Goal: Understand process/instructions: Learn how to perform a task or action

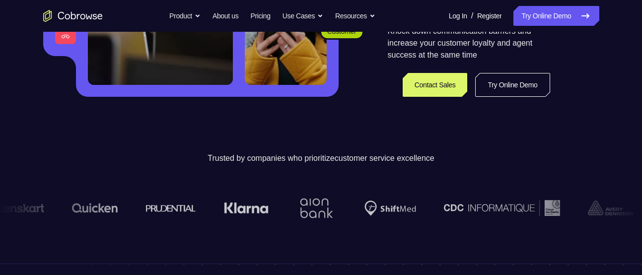
scroll to position [240, 0]
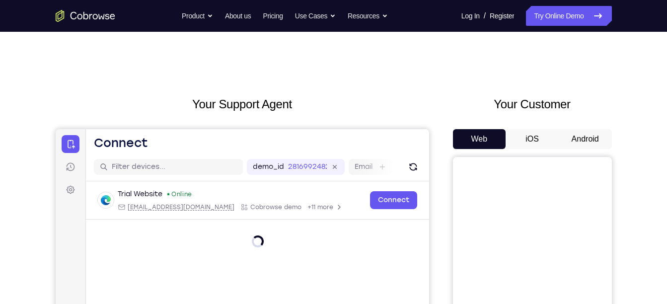
click at [587, 137] on button "Android" at bounding box center [585, 139] width 53 height 20
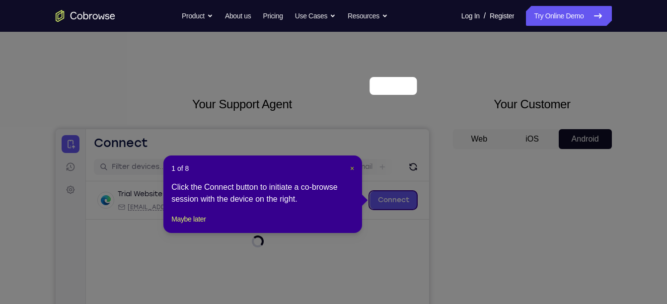
scroll to position [114, 0]
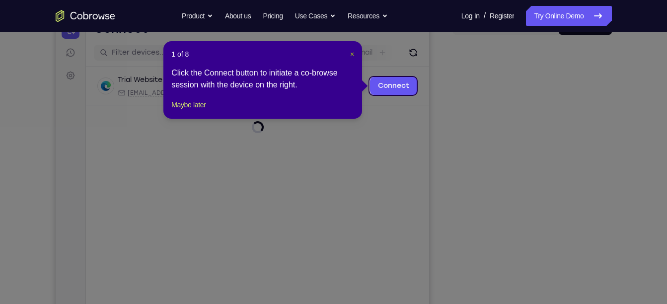
click at [353, 54] on span "×" at bounding box center [352, 54] width 4 height 8
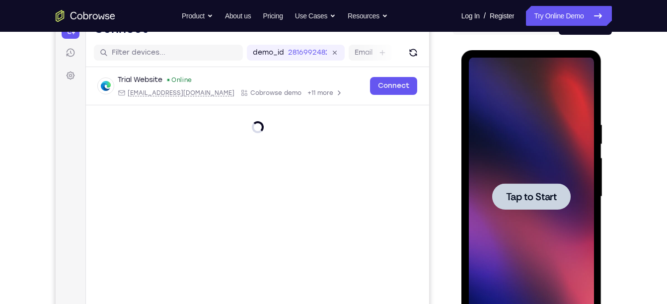
scroll to position [0, 0]
click at [527, 163] on div at bounding box center [531, 197] width 125 height 278
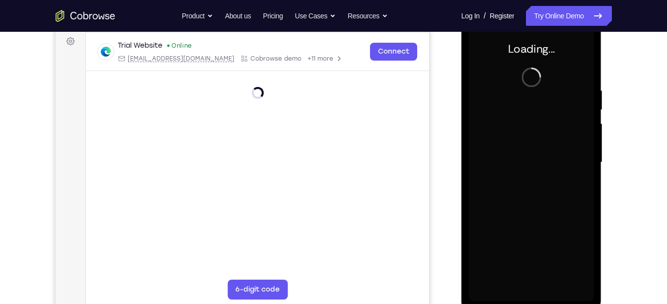
scroll to position [150, 0]
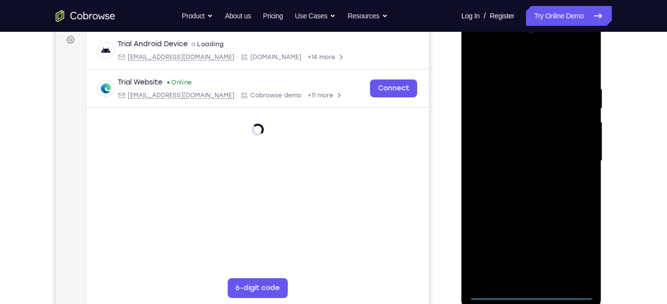
click at [537, 294] on div at bounding box center [531, 161] width 125 height 278
click at [581, 249] on div at bounding box center [531, 161] width 125 height 278
click at [518, 67] on div at bounding box center [531, 161] width 125 height 278
click at [580, 172] on div at bounding box center [531, 161] width 125 height 278
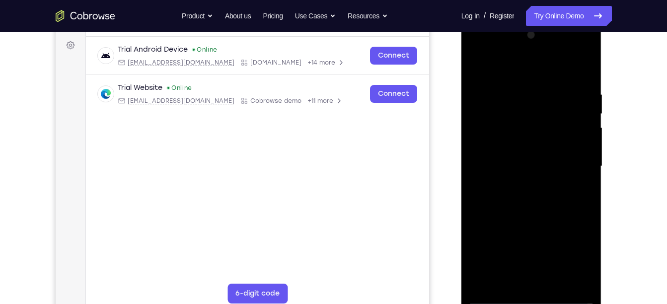
click at [573, 168] on div at bounding box center [531, 166] width 125 height 278
click at [523, 183] on div at bounding box center [531, 166] width 125 height 278
click at [527, 148] on div at bounding box center [531, 166] width 125 height 278
click at [531, 149] on div at bounding box center [531, 166] width 125 height 278
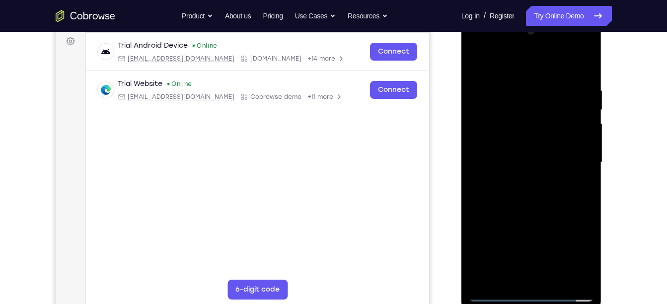
scroll to position [150, 0]
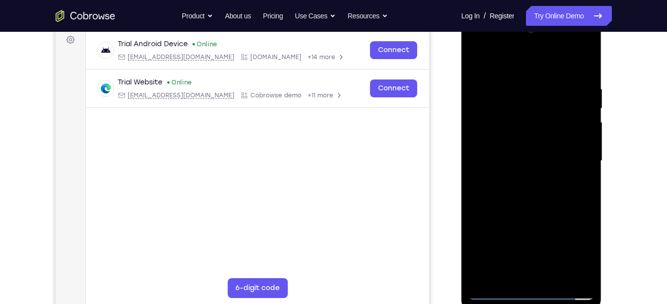
click at [587, 274] on div at bounding box center [531, 161] width 125 height 278
drag, startPoint x: 544, startPoint y: 228, endPoint x: 544, endPoint y: 188, distance: 39.7
click at [544, 188] on div at bounding box center [531, 161] width 125 height 278
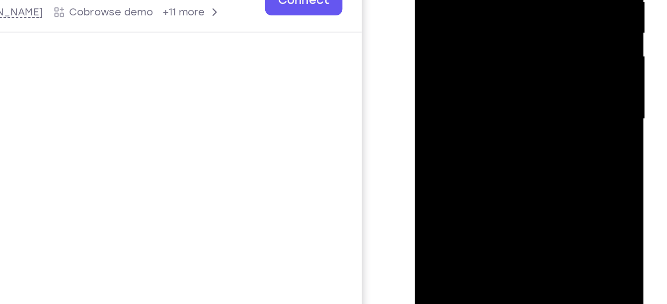
click at [514, 94] on div at bounding box center [484, 26] width 125 height 278
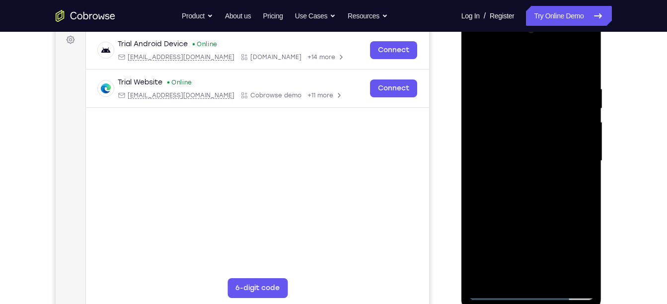
click at [590, 59] on div at bounding box center [531, 161] width 125 height 278
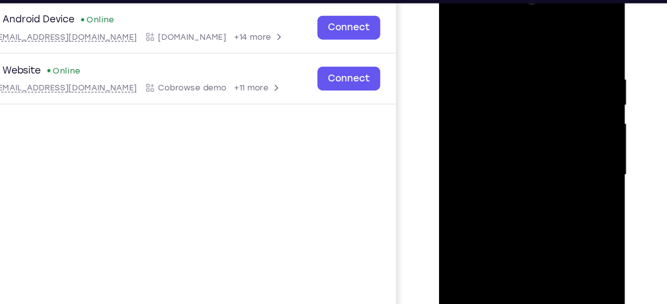
click at [491, 54] on div at bounding box center [509, 127] width 125 height 278
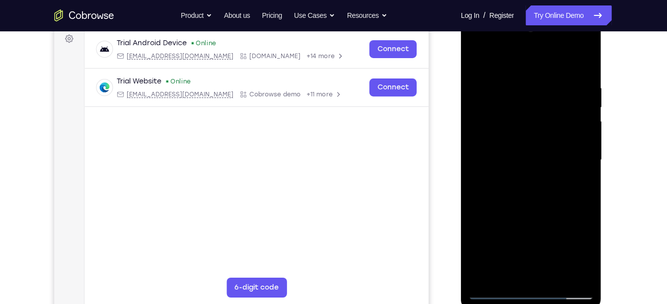
scroll to position [151, 0]
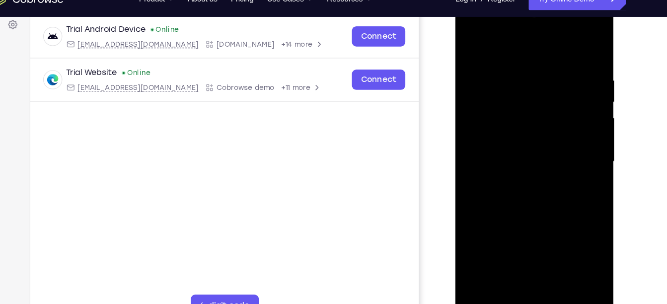
click at [476, 100] on div at bounding box center [525, 143] width 125 height 278
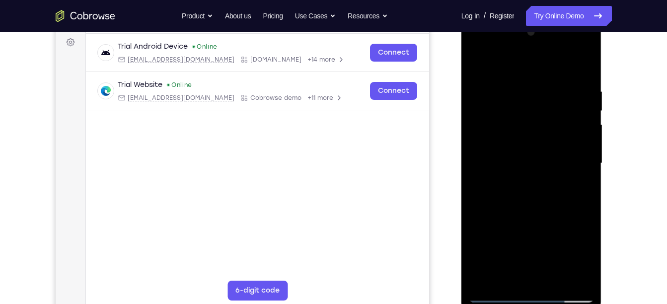
scroll to position [150, 0]
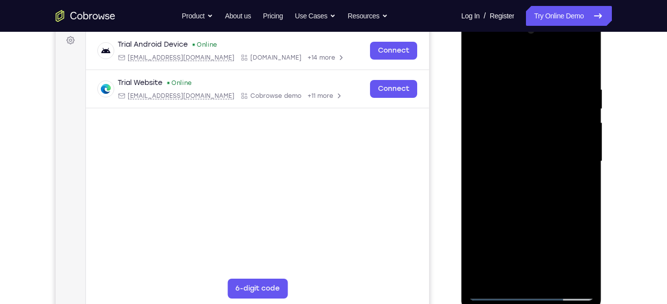
click at [572, 127] on div at bounding box center [531, 161] width 125 height 278
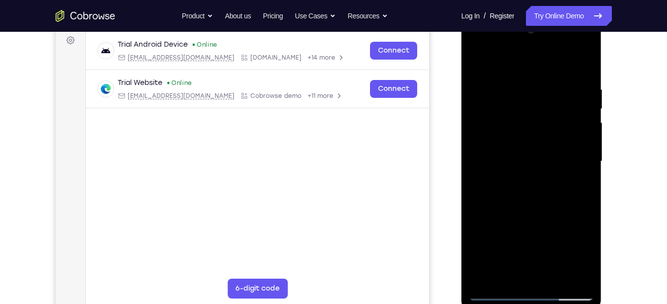
click at [572, 127] on div at bounding box center [531, 161] width 125 height 278
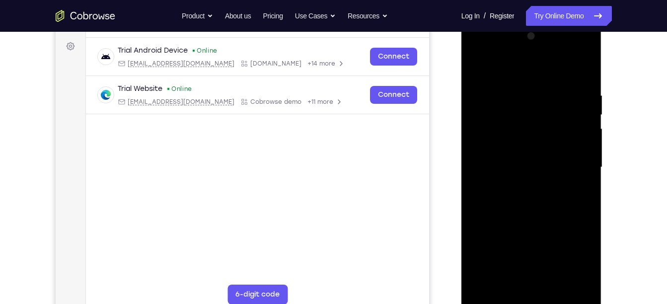
scroll to position [136, 0]
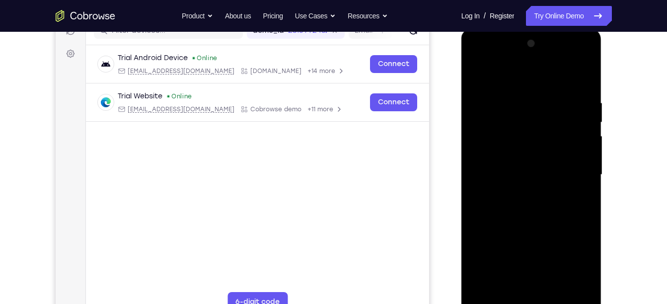
click at [552, 140] on div at bounding box center [531, 175] width 125 height 278
click at [566, 132] on div at bounding box center [531, 175] width 125 height 278
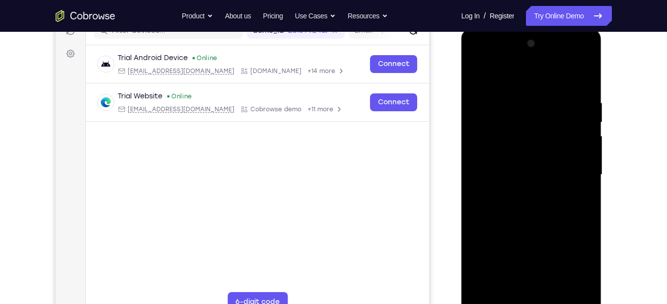
click at [566, 132] on div at bounding box center [531, 175] width 125 height 278
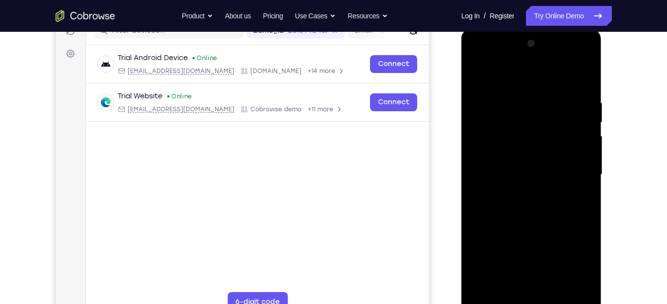
click at [566, 132] on div at bounding box center [531, 175] width 125 height 278
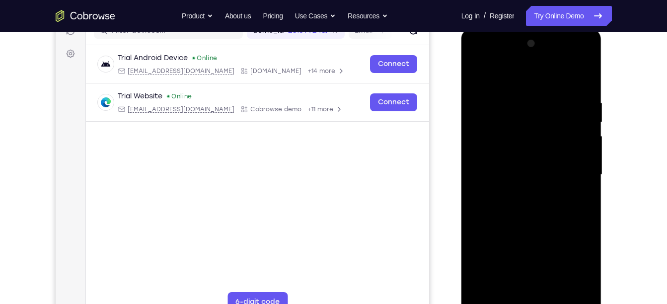
click at [566, 132] on div at bounding box center [531, 175] width 125 height 278
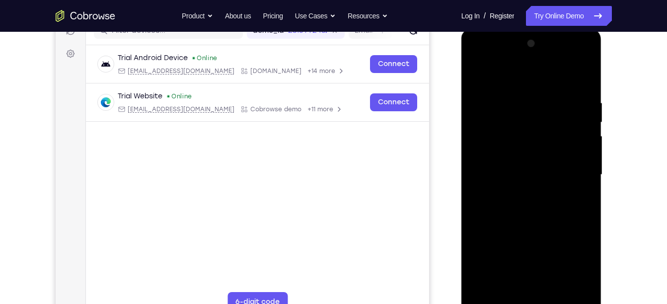
click at [566, 132] on div at bounding box center [531, 175] width 125 height 278
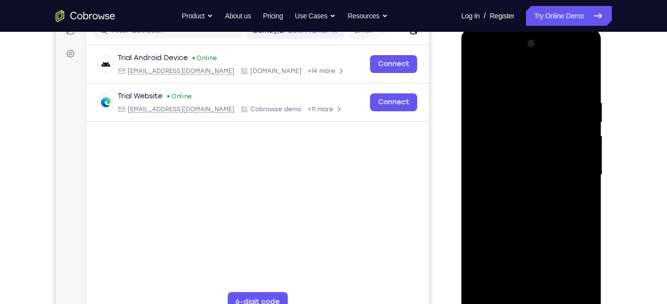
click at [566, 132] on div at bounding box center [531, 175] width 125 height 278
click at [563, 163] on div at bounding box center [531, 175] width 125 height 278
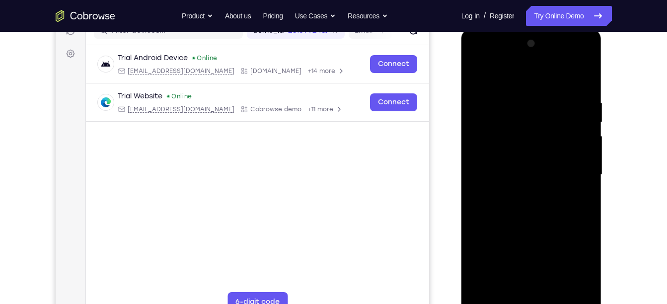
click at [563, 163] on div at bounding box center [531, 175] width 125 height 278
click at [555, 177] on div at bounding box center [531, 175] width 125 height 278
click at [496, 264] on div at bounding box center [531, 175] width 125 height 278
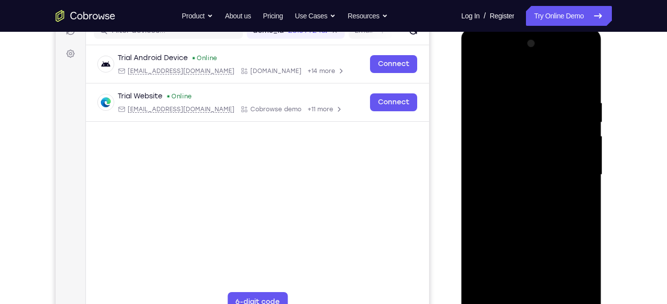
click at [531, 221] on div at bounding box center [531, 175] width 125 height 278
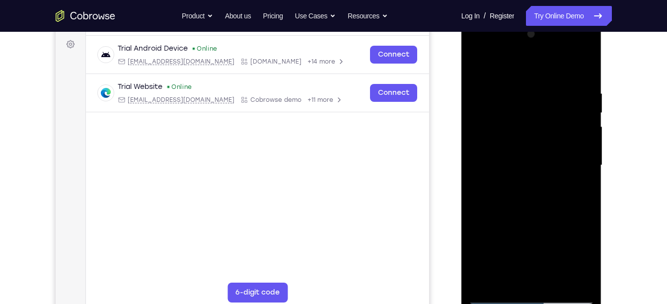
scroll to position [150, 0]
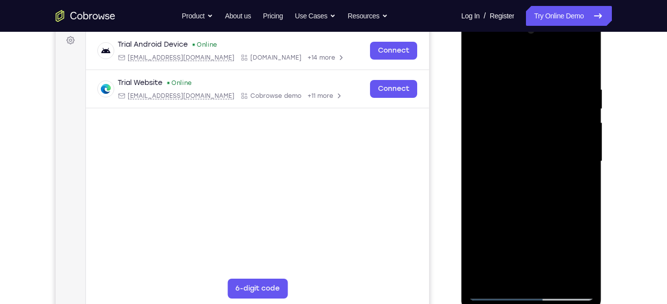
click at [500, 295] on div at bounding box center [531, 161] width 125 height 278
click at [581, 256] on div at bounding box center [531, 161] width 125 height 278
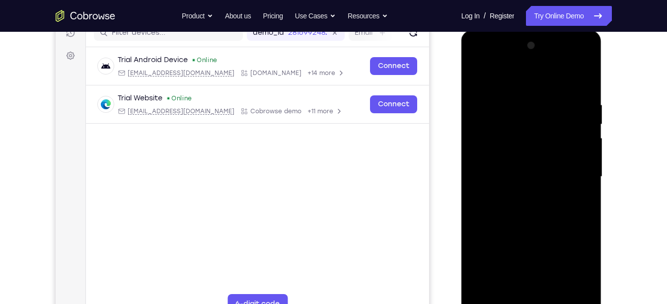
scroll to position [128, 0]
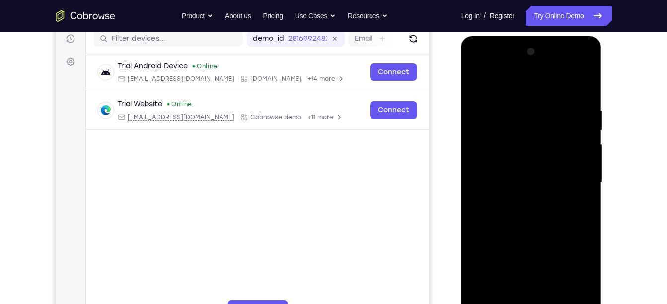
click at [480, 55] on div at bounding box center [531, 183] width 125 height 278
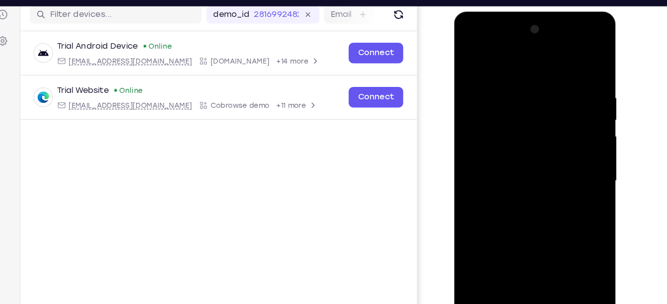
click at [492, 130] on div at bounding box center [523, 158] width 125 height 278
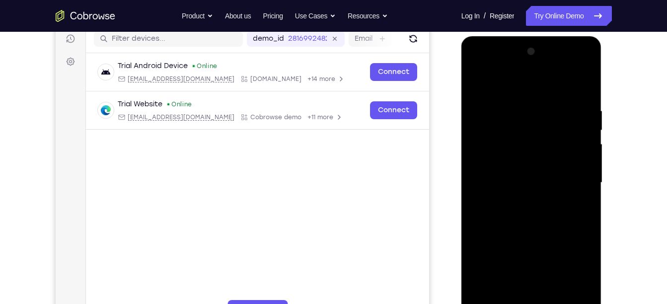
scroll to position [138, 0]
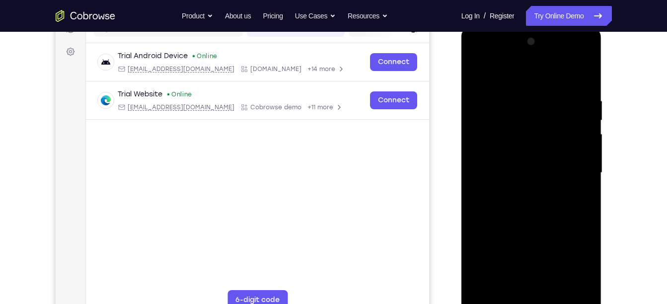
click at [573, 57] on div at bounding box center [531, 173] width 125 height 278
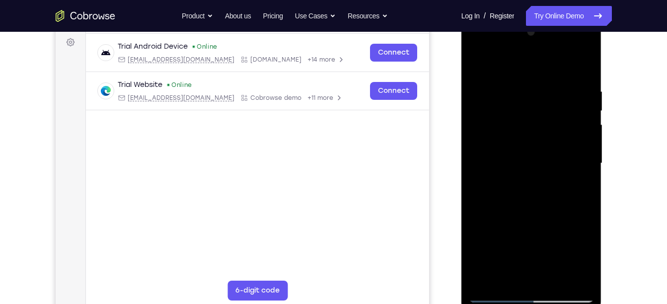
drag, startPoint x: 572, startPoint y: 48, endPoint x: 566, endPoint y: 50, distance: 6.9
click at [566, 50] on div at bounding box center [531, 163] width 125 height 278
click at [480, 45] on div at bounding box center [531, 163] width 125 height 278
click at [514, 131] on div at bounding box center [531, 163] width 125 height 278
drag, startPoint x: 514, startPoint y: 131, endPoint x: 264, endPoint y: -52, distance: 309.2
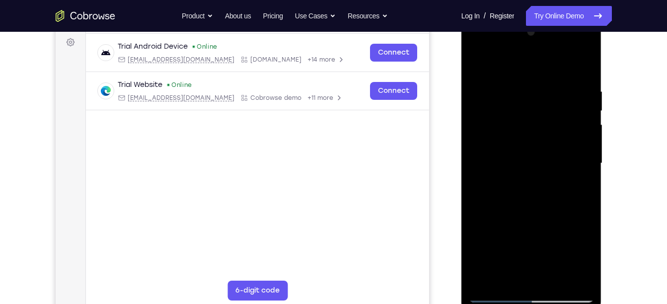
click at [461, 17] on html "Online web based iOS Simulators and Android Emulators. Run iPhone, iPad, Mobile…" at bounding box center [532, 166] width 142 height 298
click at [499, 165] on div at bounding box center [531, 163] width 125 height 278
click at [506, 172] on div at bounding box center [531, 163] width 125 height 278
click at [520, 224] on div at bounding box center [531, 163] width 125 height 278
click at [548, 143] on div at bounding box center [531, 163] width 125 height 278
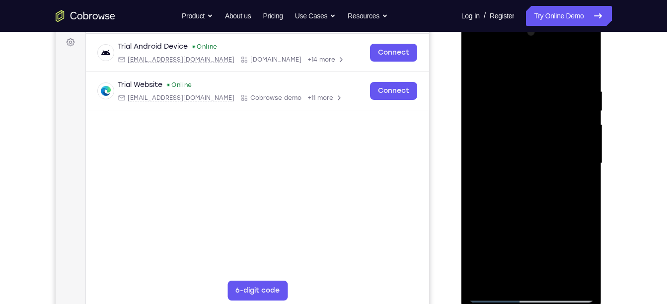
drag, startPoint x: 535, startPoint y: 209, endPoint x: 541, endPoint y: 145, distance: 64.4
click at [541, 145] on div at bounding box center [531, 163] width 125 height 278
drag, startPoint x: 529, startPoint y: 252, endPoint x: 533, endPoint y: 192, distance: 60.3
click at [533, 192] on div at bounding box center [531, 163] width 125 height 278
click at [509, 270] on div at bounding box center [531, 163] width 125 height 278
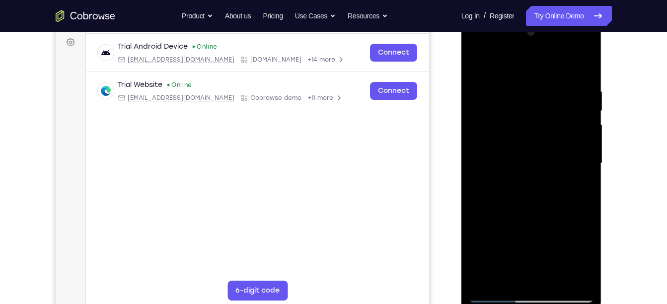
click at [526, 278] on div at bounding box center [531, 163] width 125 height 278
click at [528, 145] on div at bounding box center [531, 163] width 125 height 278
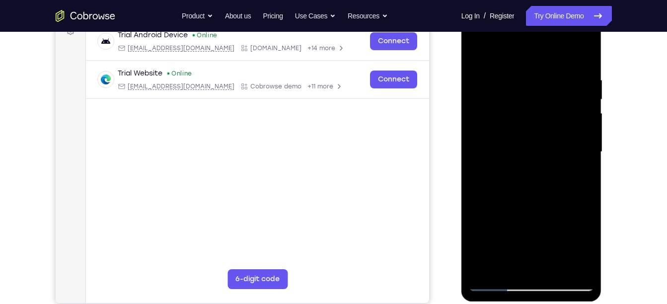
scroll to position [164, 0]
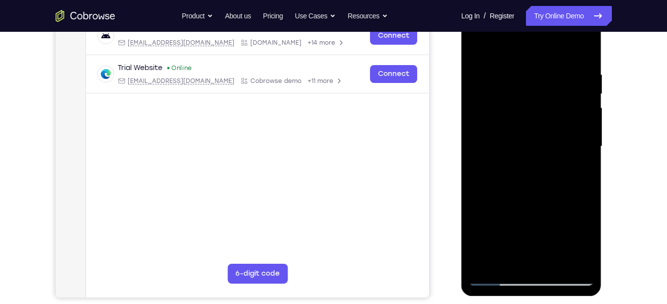
click at [492, 127] on div at bounding box center [531, 146] width 125 height 278
click at [521, 165] on div at bounding box center [531, 146] width 125 height 278
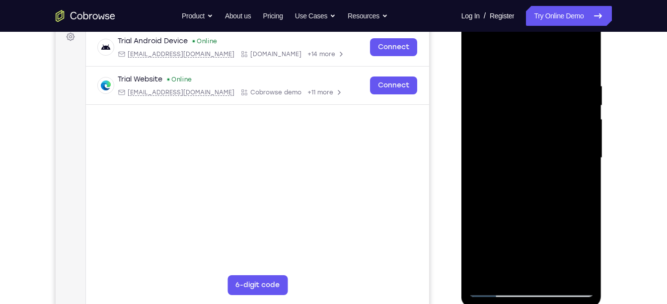
scroll to position [151, 0]
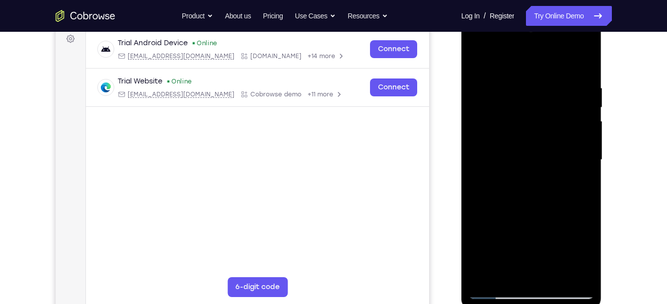
click at [577, 48] on div at bounding box center [531, 160] width 125 height 278
click at [518, 85] on div at bounding box center [531, 160] width 125 height 278
drag, startPoint x: 543, startPoint y: 79, endPoint x: 584, endPoint y: 239, distance: 165.5
click at [584, 239] on div at bounding box center [531, 160] width 125 height 278
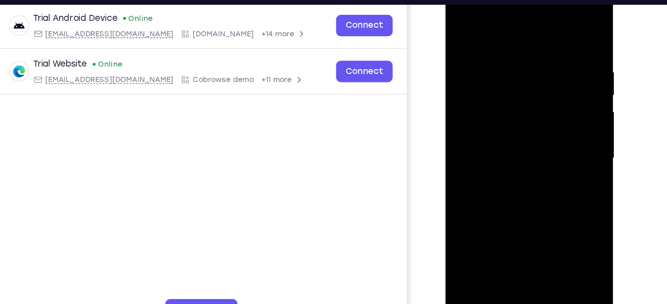
drag, startPoint x: 538, startPoint y: 199, endPoint x: 531, endPoint y: 141, distance: 58.5
click at [531, 141] on div at bounding box center [515, 130] width 125 height 278
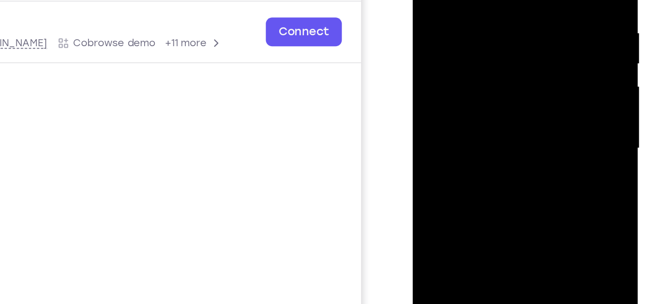
click at [493, 110] on div at bounding box center [482, 60] width 125 height 278
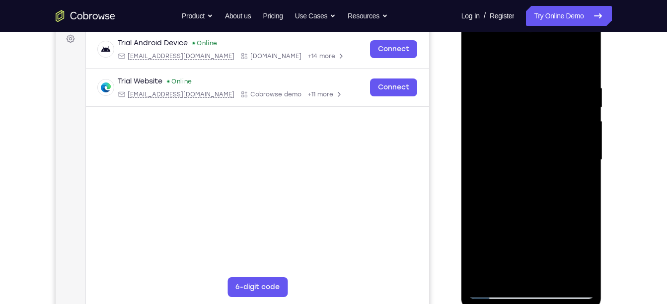
click at [590, 277] on div at bounding box center [531, 160] width 125 height 278
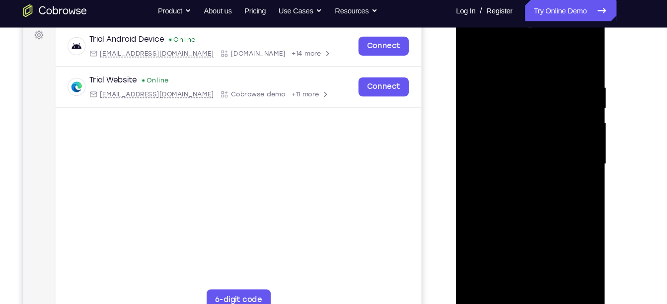
drag, startPoint x: 557, startPoint y: 200, endPoint x: 538, endPoint y: 111, distance: 90.8
click at [538, 111] on div at bounding box center [525, 154] width 125 height 278
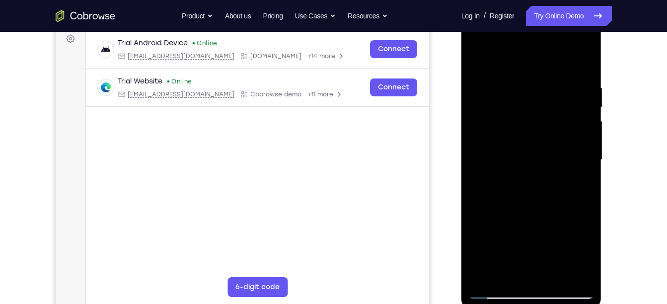
click at [574, 44] on div at bounding box center [531, 160] width 125 height 278
click at [523, 61] on div at bounding box center [531, 160] width 125 height 278
click at [559, 272] on div at bounding box center [531, 160] width 125 height 278
click at [529, 211] on div at bounding box center [531, 160] width 125 height 278
drag, startPoint x: 520, startPoint y: 136, endPoint x: 550, endPoint y: 278, distance: 144.7
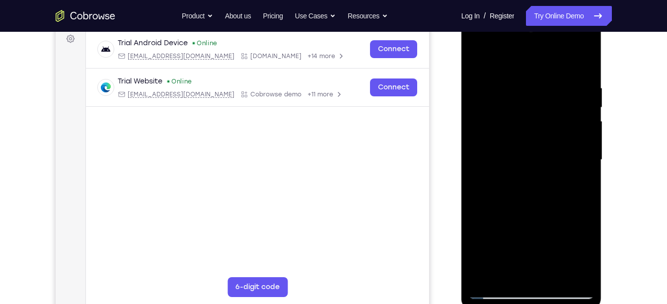
click at [550, 278] on div at bounding box center [531, 160] width 125 height 278
drag, startPoint x: 513, startPoint y: 121, endPoint x: 520, endPoint y: 158, distance: 38.4
click at [520, 158] on div at bounding box center [531, 160] width 125 height 278
drag, startPoint x: 520, startPoint y: 158, endPoint x: 527, endPoint y: 217, distance: 59.0
click at [527, 217] on div at bounding box center [531, 160] width 125 height 278
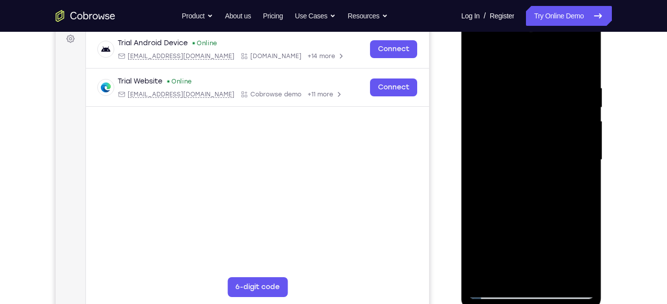
click at [496, 294] on div at bounding box center [531, 160] width 125 height 278
click at [551, 95] on div at bounding box center [531, 160] width 125 height 278
click at [584, 278] on div at bounding box center [531, 160] width 125 height 278
click at [498, 294] on div at bounding box center [531, 160] width 125 height 278
click at [481, 148] on div at bounding box center [531, 160] width 125 height 278
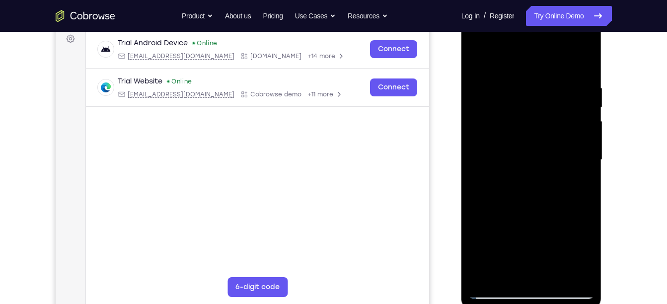
click at [585, 180] on div at bounding box center [531, 160] width 125 height 278
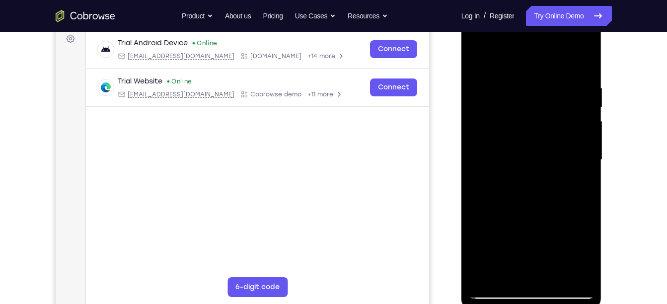
click at [585, 180] on div at bounding box center [531, 160] width 125 height 278
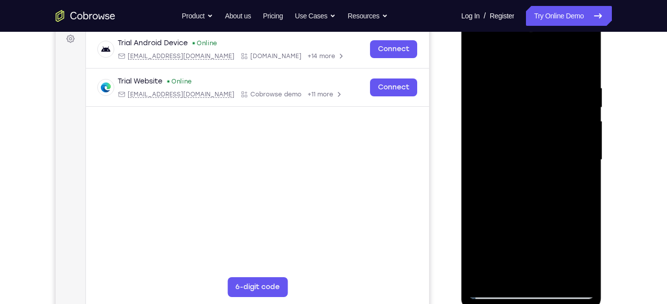
click at [585, 180] on div at bounding box center [531, 160] width 125 height 278
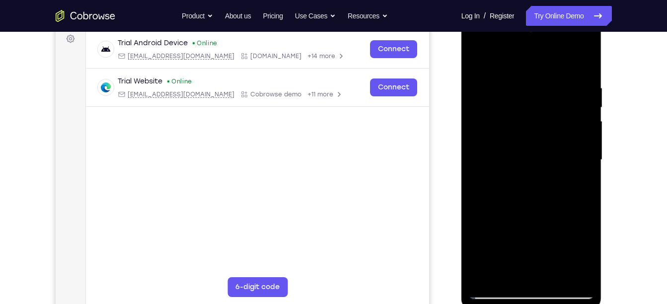
click at [585, 180] on div at bounding box center [531, 160] width 125 height 278
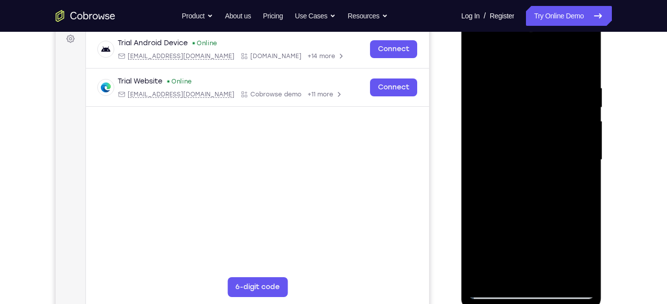
scroll to position [138, 0]
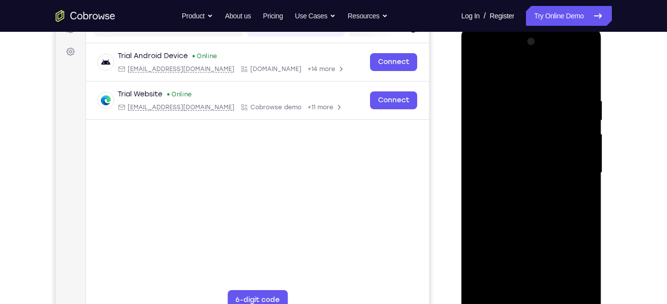
click at [579, 157] on div at bounding box center [531, 173] width 125 height 278
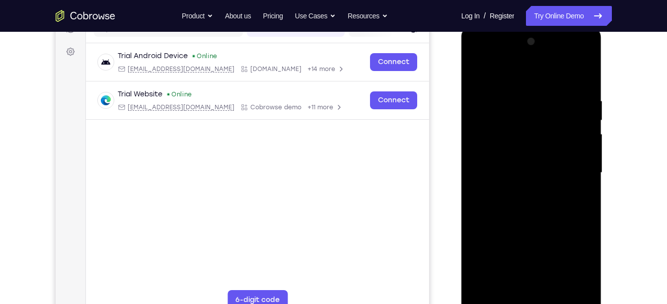
click at [579, 157] on div at bounding box center [531, 173] width 125 height 278
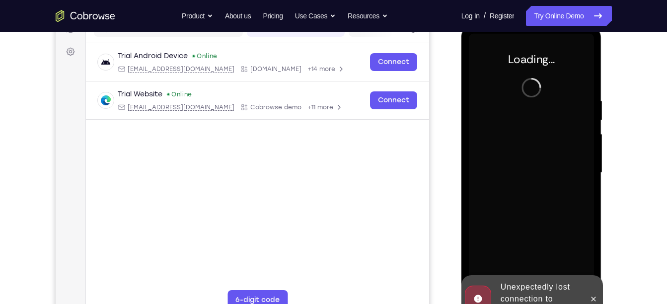
click at [579, 157] on div at bounding box center [531, 173] width 125 height 278
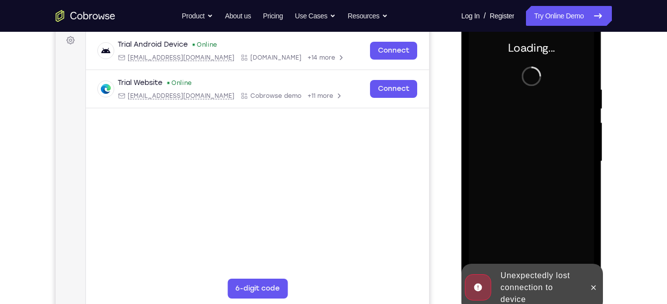
scroll to position [153, 0]
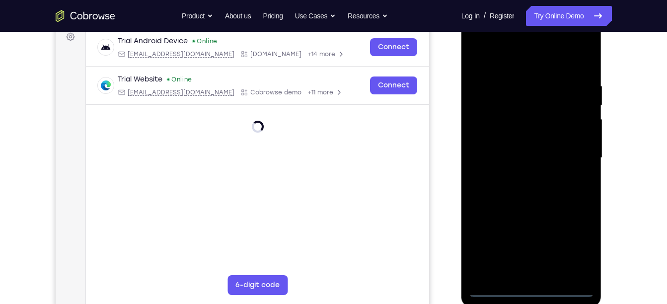
click at [574, 252] on div at bounding box center [531, 158] width 125 height 278
click at [532, 295] on div at bounding box center [531, 158] width 125 height 278
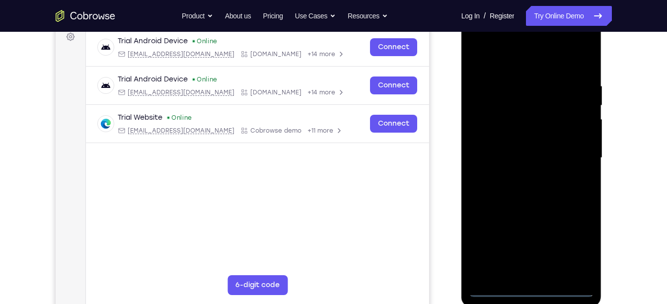
click at [573, 252] on div at bounding box center [531, 158] width 125 height 278
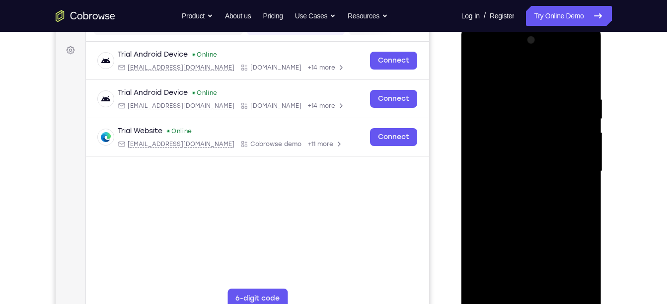
scroll to position [138, 0]
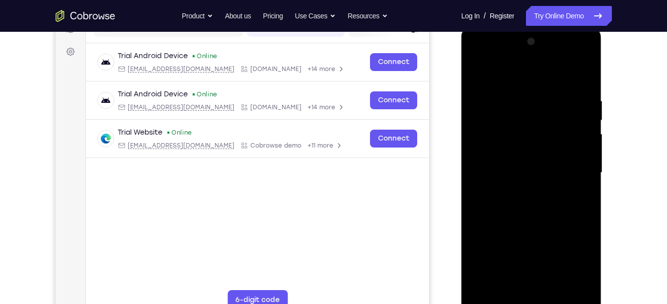
click at [544, 75] on div at bounding box center [531, 173] width 125 height 278
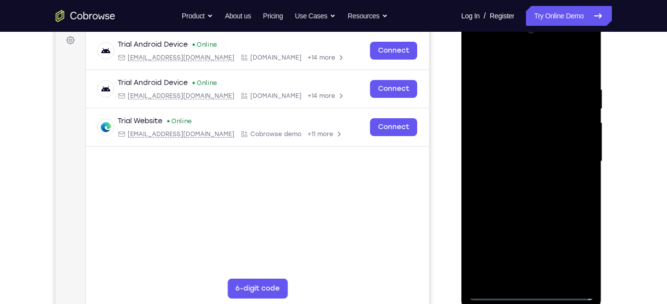
scroll to position [151, 0]
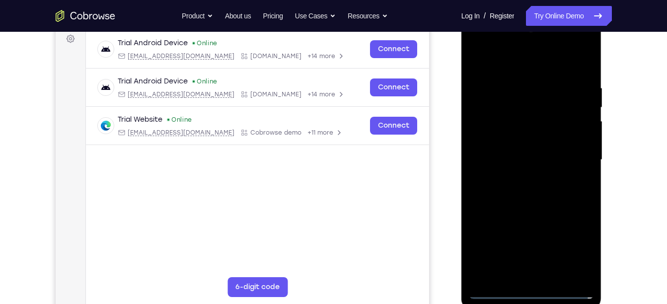
click at [571, 152] on div at bounding box center [531, 160] width 125 height 278
click at [527, 182] on div at bounding box center [531, 160] width 125 height 278
click at [525, 155] on div at bounding box center [531, 160] width 125 height 278
click at [514, 144] on div at bounding box center [531, 160] width 125 height 278
click at [495, 156] on div at bounding box center [531, 160] width 125 height 278
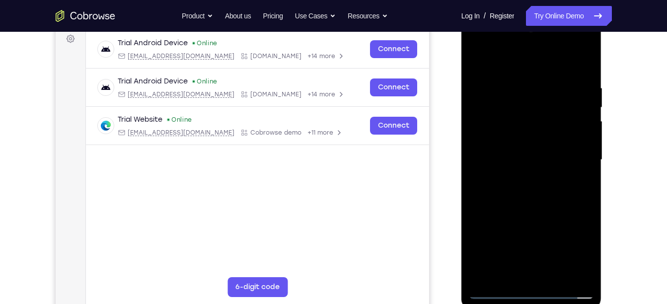
click at [507, 192] on div at bounding box center [531, 160] width 125 height 278
click at [584, 272] on div at bounding box center [531, 160] width 125 height 278
click at [532, 197] on div at bounding box center [531, 160] width 125 height 278
click at [591, 56] on div at bounding box center [531, 160] width 125 height 278
click at [501, 114] on div at bounding box center [531, 160] width 125 height 278
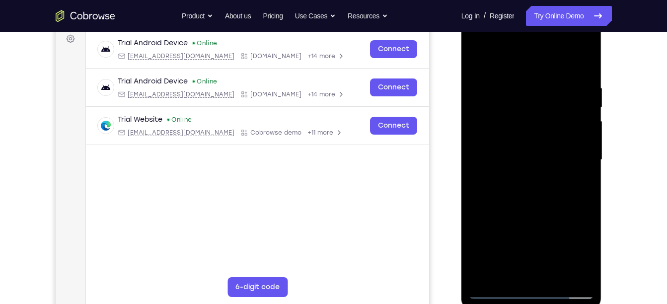
click at [552, 93] on div at bounding box center [531, 160] width 125 height 278
click at [529, 214] on div at bounding box center [531, 160] width 125 height 278
click at [491, 290] on div at bounding box center [531, 160] width 125 height 278
click at [478, 150] on div at bounding box center [531, 160] width 125 height 278
click at [567, 154] on div at bounding box center [531, 160] width 125 height 278
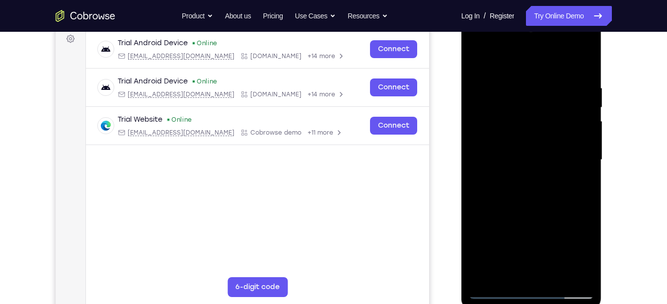
click at [567, 154] on div at bounding box center [531, 160] width 125 height 278
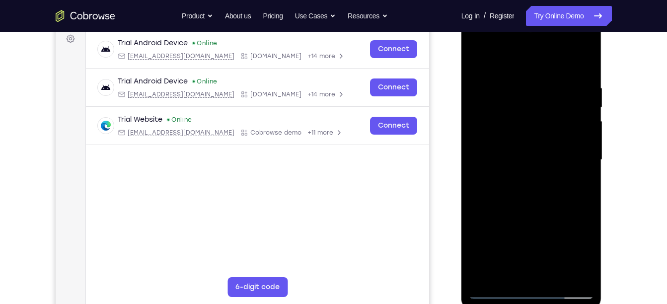
click at [567, 154] on div at bounding box center [531, 160] width 125 height 278
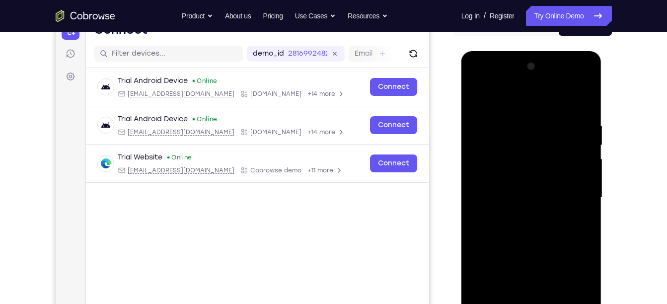
scroll to position [109, 0]
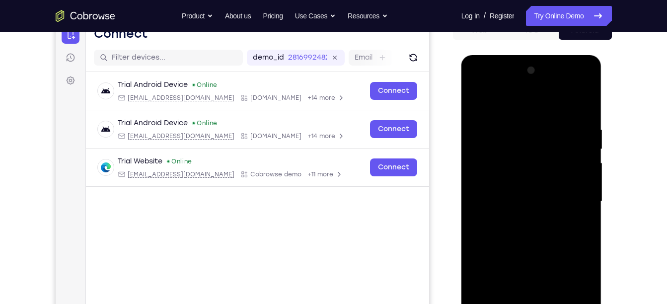
click at [583, 141] on div at bounding box center [531, 202] width 125 height 278
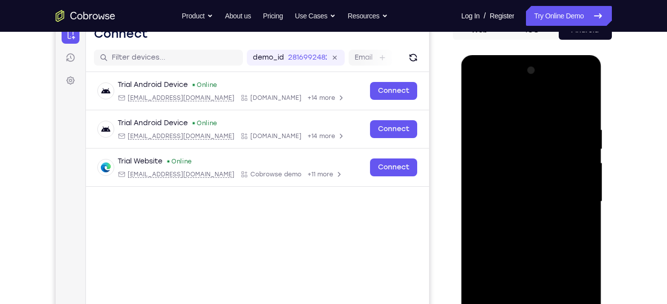
click at [583, 141] on div at bounding box center [531, 202] width 125 height 278
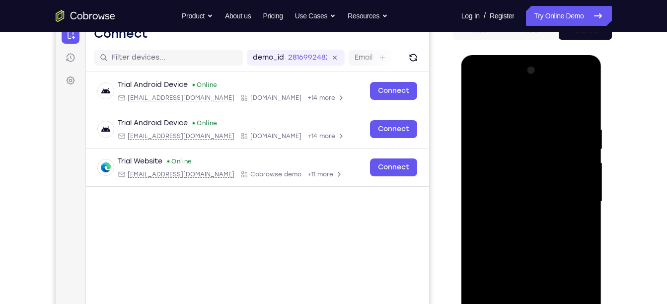
click at [583, 141] on div at bounding box center [531, 202] width 125 height 278
click at [585, 149] on div at bounding box center [531, 202] width 125 height 278
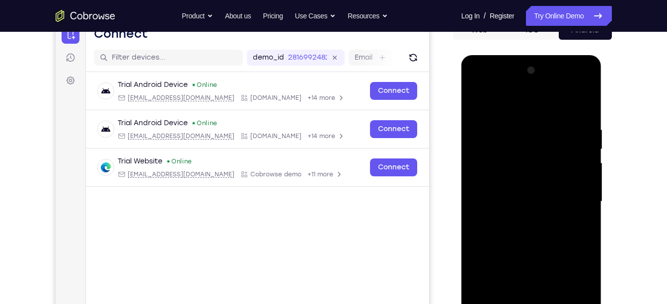
click at [585, 149] on div at bounding box center [531, 202] width 125 height 278
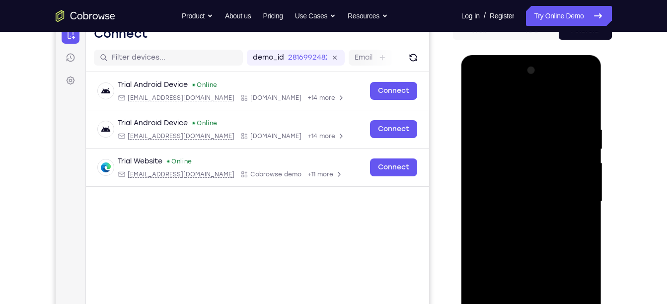
click at [585, 149] on div at bounding box center [531, 202] width 125 height 278
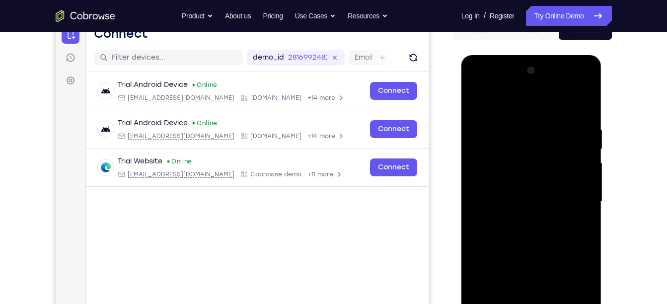
click at [585, 149] on div at bounding box center [531, 202] width 125 height 278
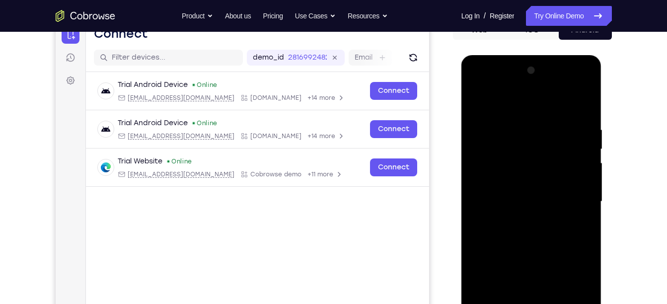
click at [585, 149] on div at bounding box center [531, 202] width 125 height 278
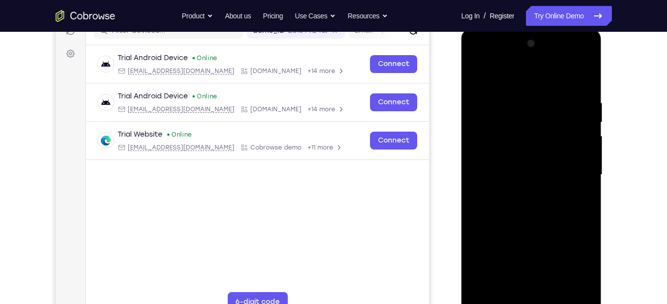
click at [506, 265] on div at bounding box center [531, 175] width 125 height 278
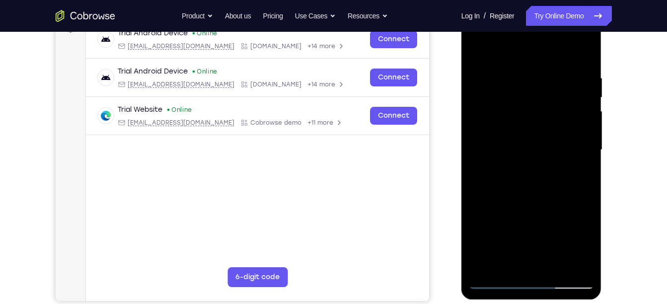
scroll to position [162, 0]
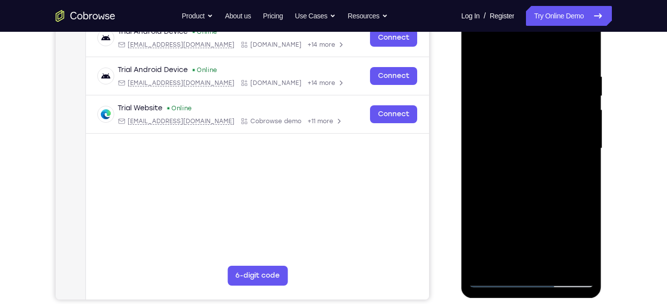
click at [496, 282] on div at bounding box center [531, 148] width 125 height 278
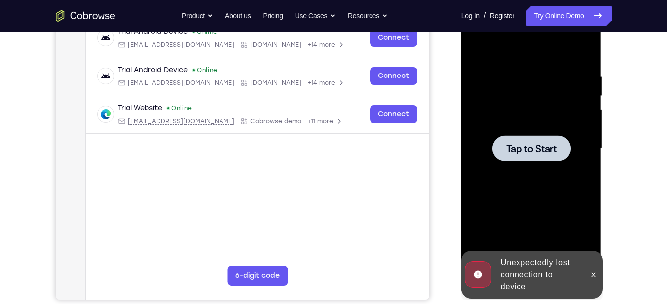
click at [487, 111] on div at bounding box center [531, 148] width 125 height 278
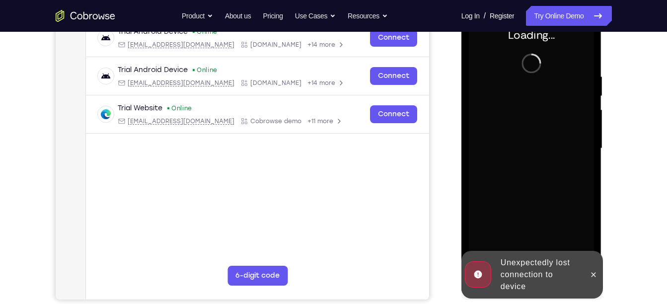
click at [487, 111] on div at bounding box center [531, 148] width 125 height 278
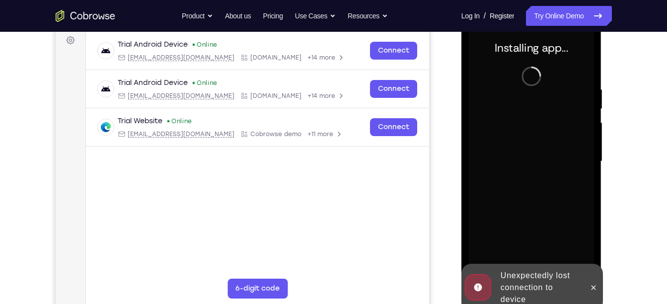
scroll to position [157, 0]
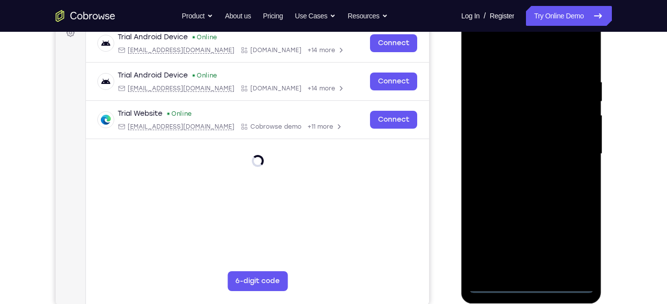
click at [530, 287] on div at bounding box center [531, 154] width 125 height 278
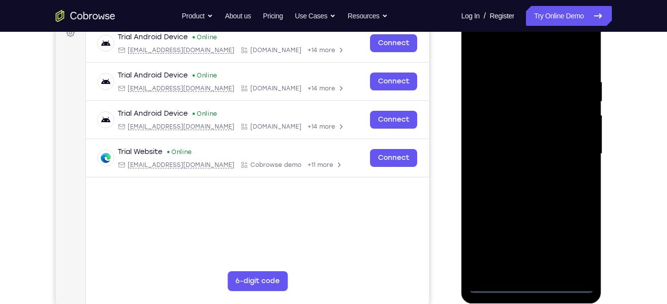
click at [574, 245] on div at bounding box center [531, 154] width 125 height 278
click at [504, 57] on div at bounding box center [531, 154] width 125 height 278
click at [572, 154] on div at bounding box center [531, 154] width 125 height 278
click at [517, 173] on div at bounding box center [531, 154] width 125 height 278
click at [524, 139] on div at bounding box center [531, 154] width 125 height 278
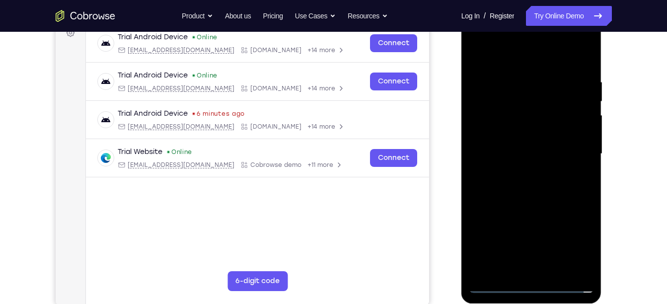
click at [501, 187] on div at bounding box center [531, 154] width 125 height 278
click at [589, 53] on div at bounding box center [531, 154] width 125 height 278
click at [584, 67] on div at bounding box center [531, 154] width 125 height 278
click at [480, 55] on div at bounding box center [531, 154] width 125 height 278
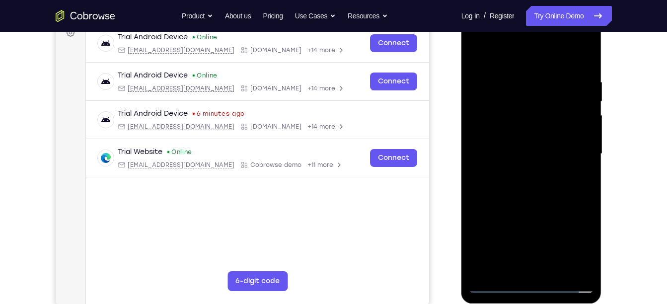
click at [509, 104] on div at bounding box center [531, 154] width 125 height 278
click at [487, 138] on div at bounding box center [531, 154] width 125 height 278
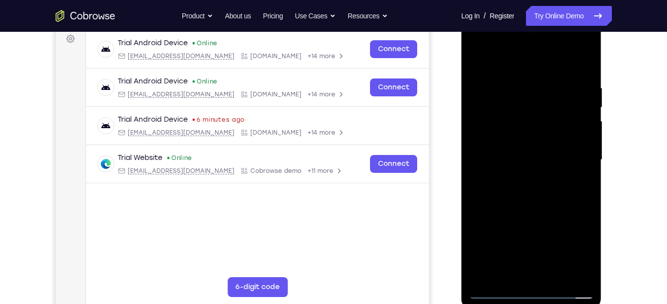
scroll to position [153, 0]
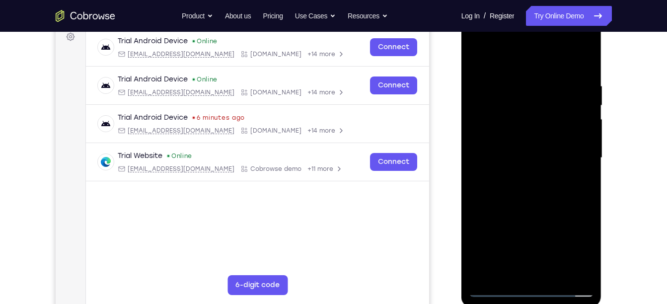
click at [562, 141] on div at bounding box center [531, 158] width 125 height 278
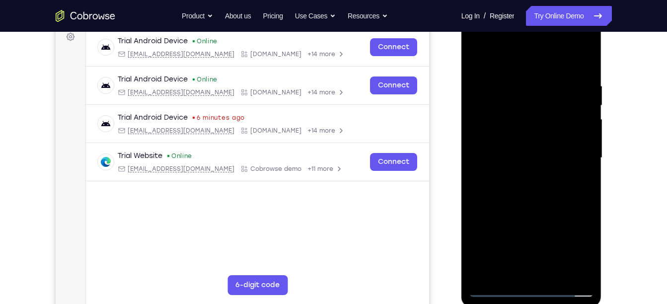
click at [562, 141] on div at bounding box center [531, 158] width 125 height 278
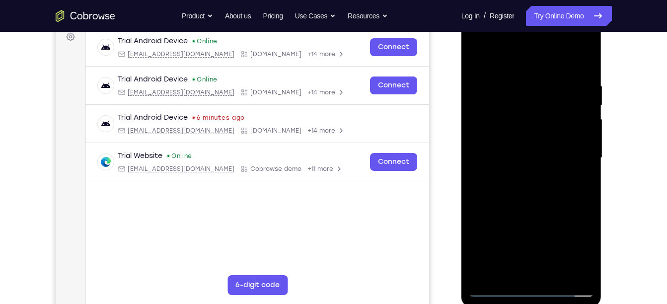
click at [562, 141] on div at bounding box center [531, 158] width 125 height 278
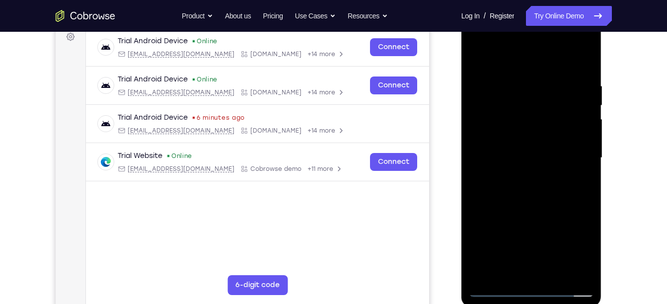
click at [562, 141] on div at bounding box center [531, 158] width 125 height 278
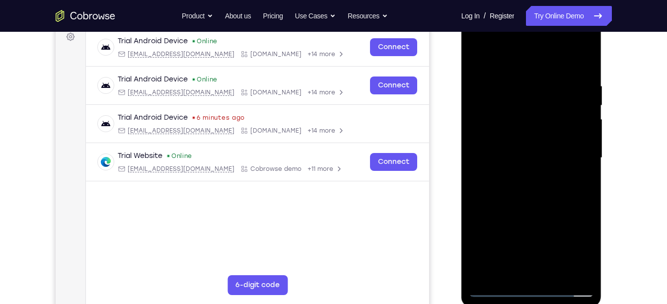
click at [562, 141] on div at bounding box center [531, 158] width 125 height 278
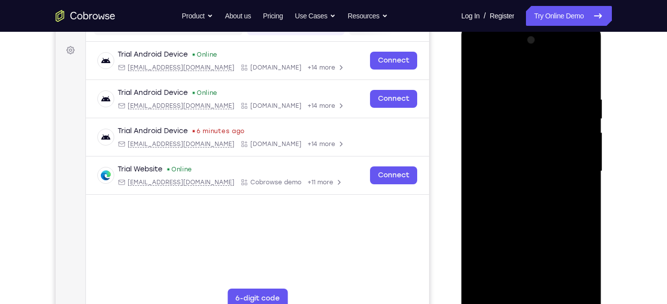
scroll to position [138, 0]
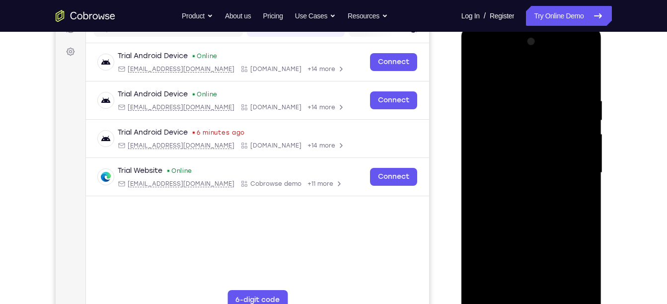
click at [575, 124] on div at bounding box center [531, 173] width 125 height 278
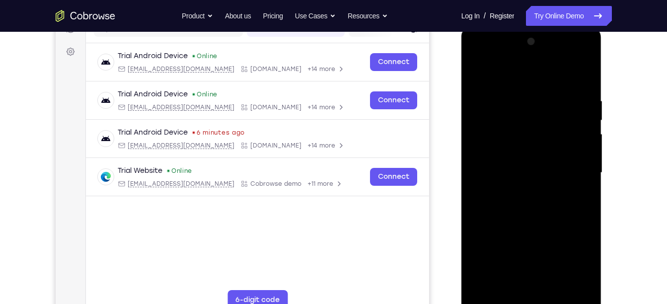
click at [575, 124] on div at bounding box center [531, 173] width 125 height 278
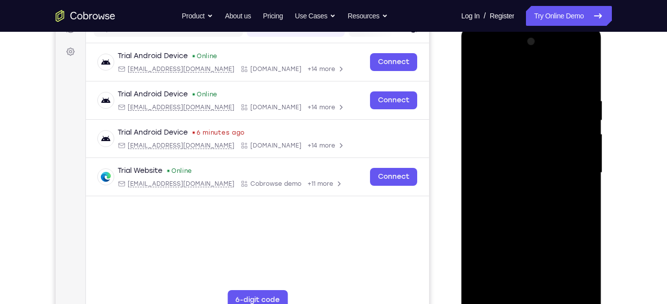
click at [575, 124] on div at bounding box center [531, 173] width 125 height 278
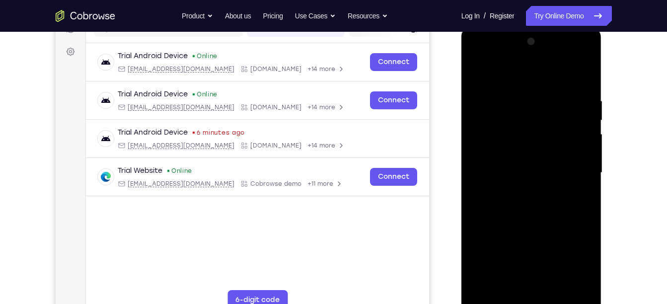
click at [575, 124] on div at bounding box center [531, 173] width 125 height 278
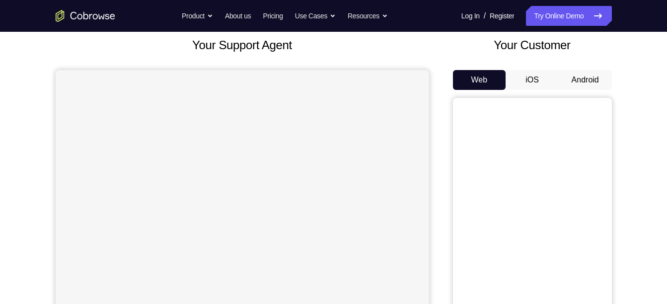
scroll to position [88, 0]
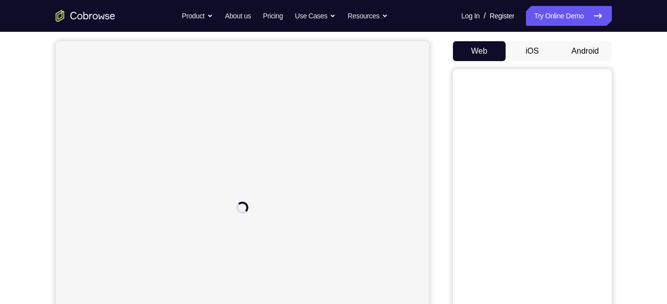
click at [579, 61] on button "Android" at bounding box center [585, 51] width 53 height 20
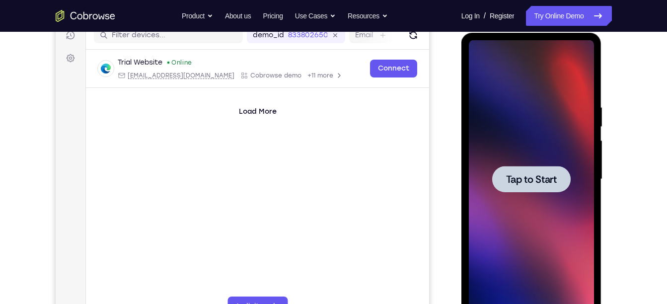
scroll to position [130, 0]
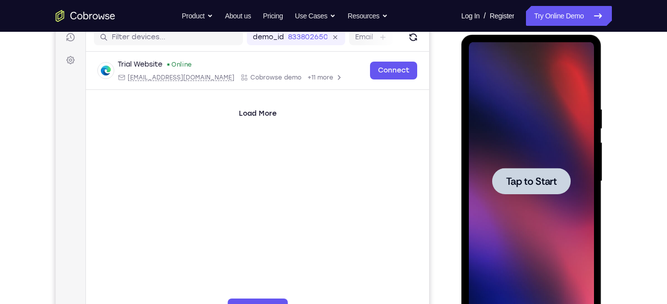
click at [544, 132] on div at bounding box center [531, 181] width 125 height 278
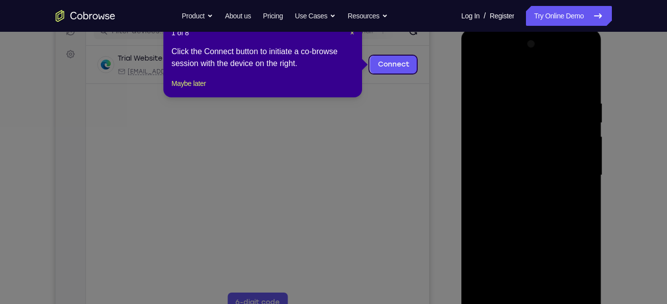
scroll to position [134, 0]
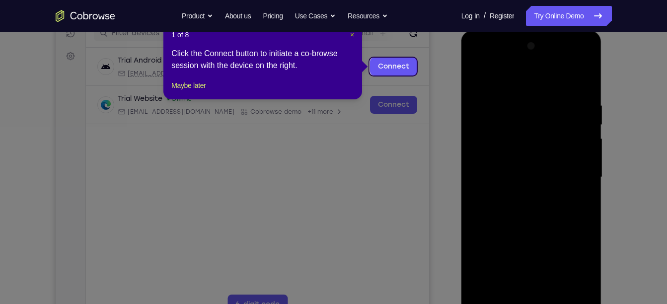
click at [352, 36] on span "×" at bounding box center [352, 35] width 4 height 8
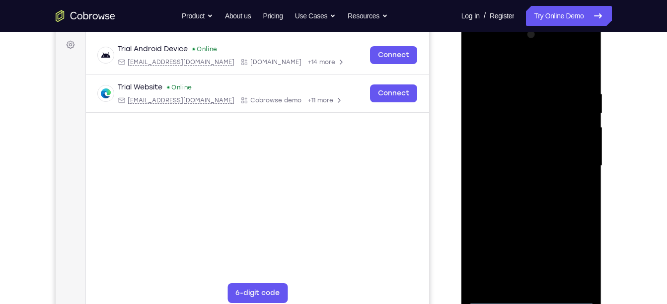
scroll to position [149, 0]
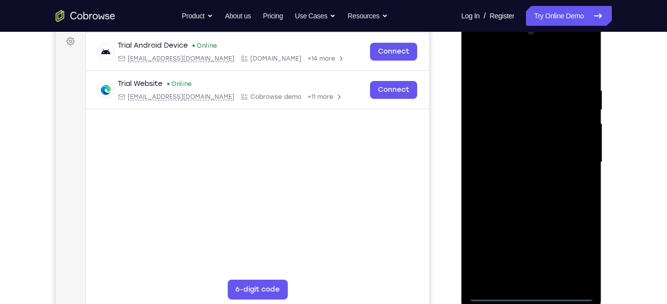
click at [531, 299] on div at bounding box center [531, 162] width 125 height 278
click at [574, 260] on div at bounding box center [531, 162] width 125 height 278
click at [515, 67] on div at bounding box center [531, 162] width 125 height 278
click at [571, 160] on div at bounding box center [531, 162] width 125 height 278
click at [516, 181] on div at bounding box center [531, 162] width 125 height 278
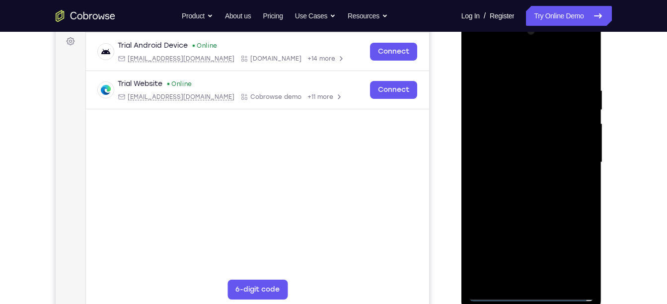
click at [522, 150] on div at bounding box center [531, 162] width 125 height 278
click at [517, 193] on div at bounding box center [531, 162] width 125 height 278
click at [585, 64] on div at bounding box center [531, 162] width 125 height 278
click at [522, 114] on div at bounding box center [531, 162] width 125 height 278
click at [485, 152] on div at bounding box center [531, 162] width 125 height 278
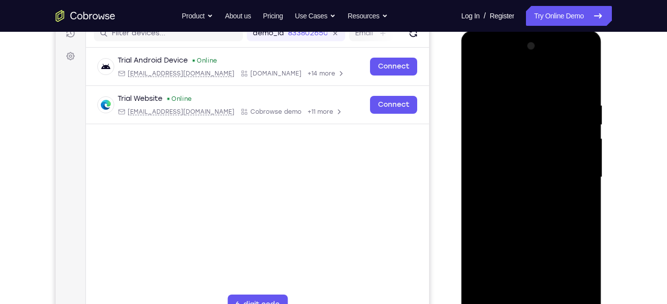
scroll to position [139, 0]
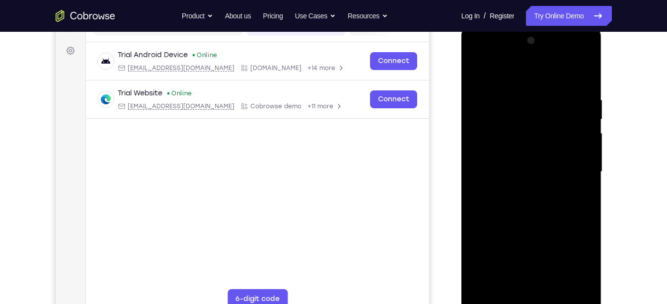
click at [567, 143] on div at bounding box center [531, 172] width 125 height 278
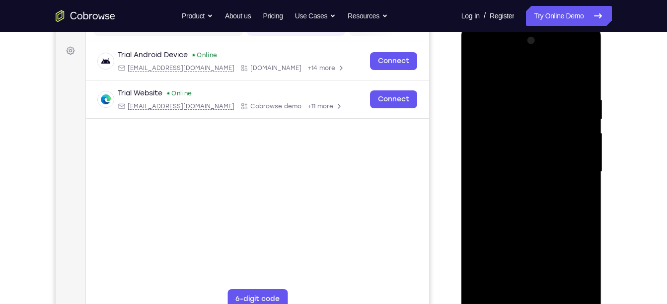
click at [567, 143] on div at bounding box center [531, 172] width 125 height 278
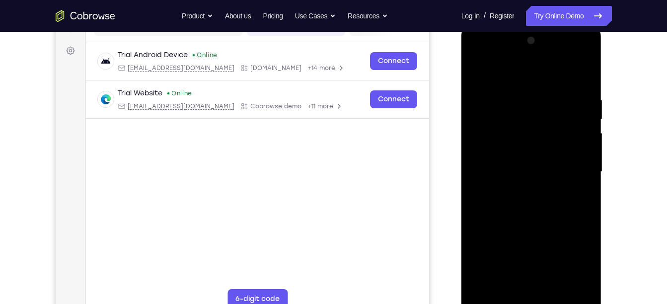
click at [567, 143] on div at bounding box center [531, 172] width 125 height 278
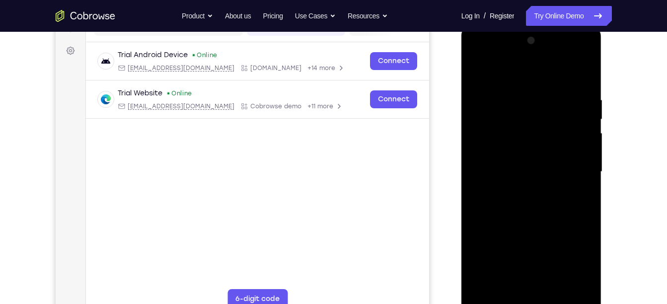
click at [567, 143] on div at bounding box center [531, 172] width 125 height 278
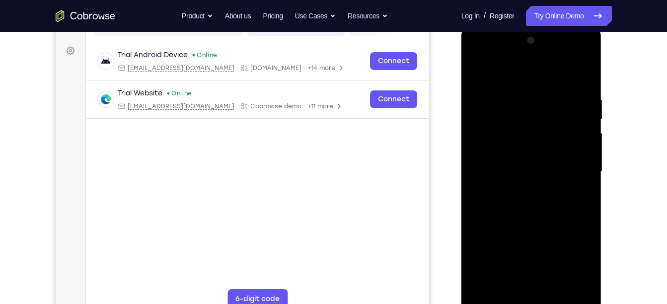
click at [567, 143] on div at bounding box center [531, 172] width 125 height 278
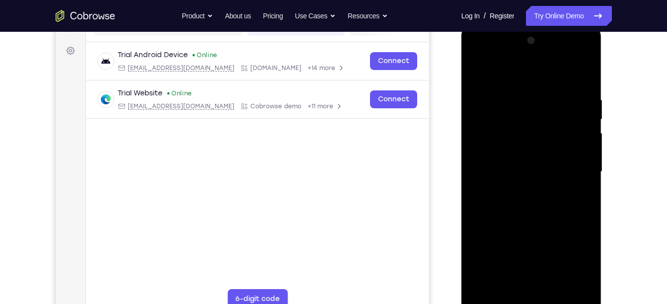
click at [567, 143] on div at bounding box center [531, 172] width 125 height 278
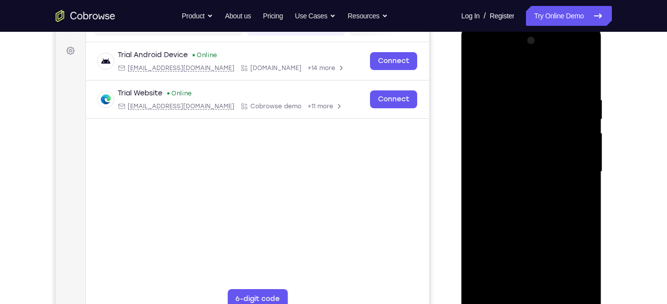
click at [567, 143] on div at bounding box center [531, 172] width 125 height 278
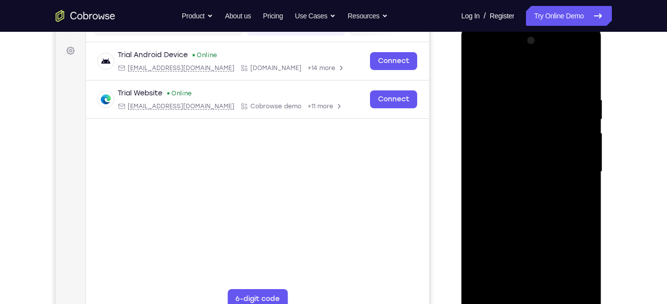
click at [567, 143] on div at bounding box center [531, 172] width 125 height 278
click at [574, 139] on div at bounding box center [531, 172] width 125 height 278
click at [506, 262] on div at bounding box center [531, 172] width 125 height 278
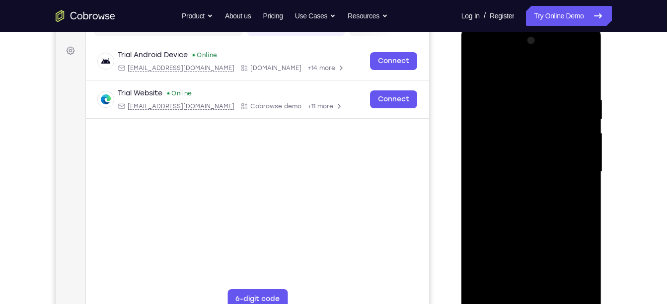
click at [500, 217] on div at bounding box center [531, 172] width 125 height 278
click at [494, 216] on div at bounding box center [531, 172] width 125 height 278
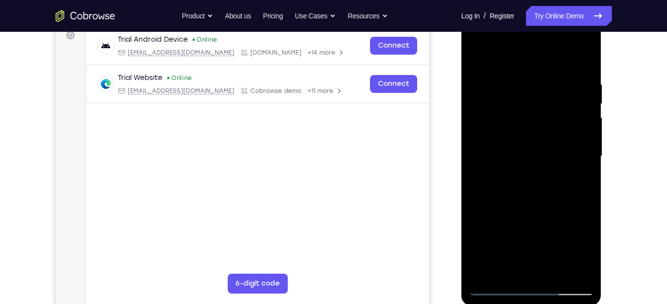
scroll to position [160, 0]
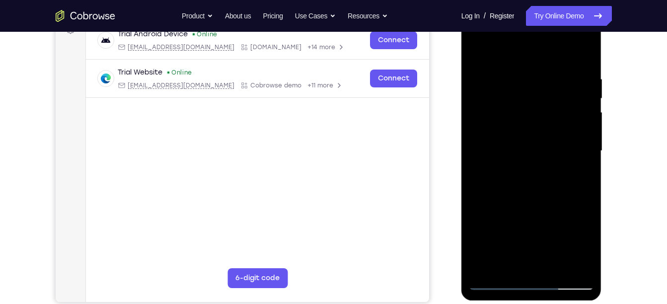
click at [491, 283] on div at bounding box center [531, 151] width 125 height 278
click at [582, 244] on div at bounding box center [531, 151] width 125 height 278
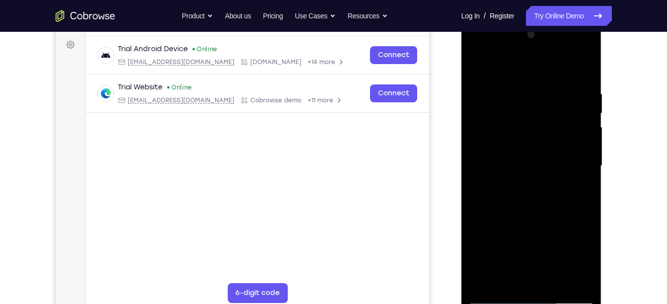
scroll to position [134, 0]
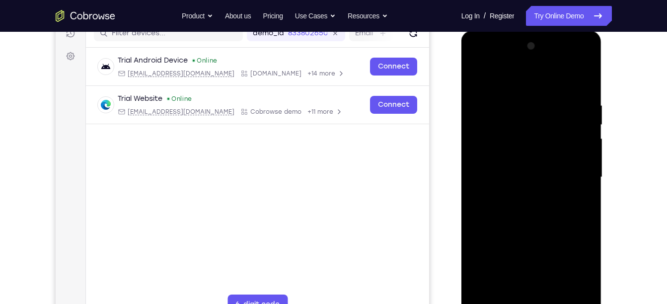
click at [576, 113] on div at bounding box center [531, 177] width 125 height 278
click at [591, 54] on div at bounding box center [531, 177] width 125 height 278
click at [557, 111] on div at bounding box center [531, 177] width 125 height 278
click at [556, 237] on div at bounding box center [531, 177] width 125 height 278
click at [585, 294] on div at bounding box center [531, 177] width 125 height 278
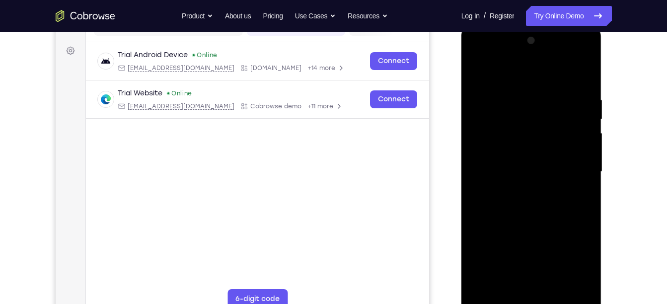
scroll to position [141, 0]
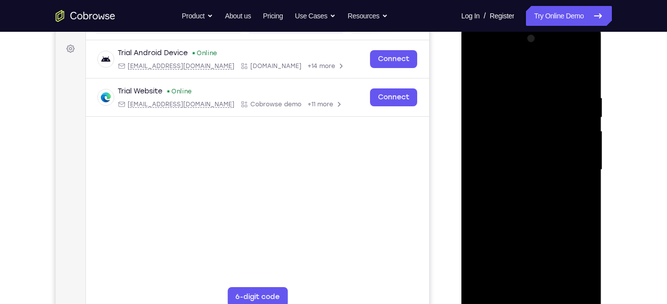
drag, startPoint x: 540, startPoint y: 141, endPoint x: 547, endPoint y: 304, distance: 163.5
click at [547, 303] on div at bounding box center [531, 170] width 125 height 278
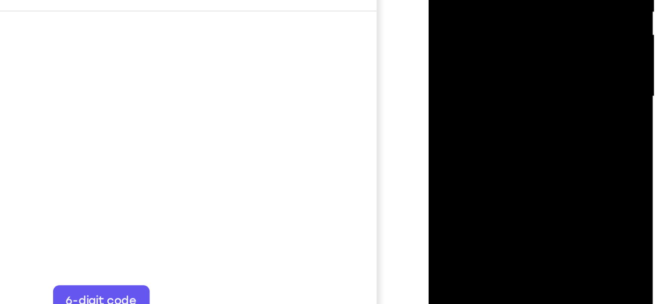
scroll to position [135, 0]
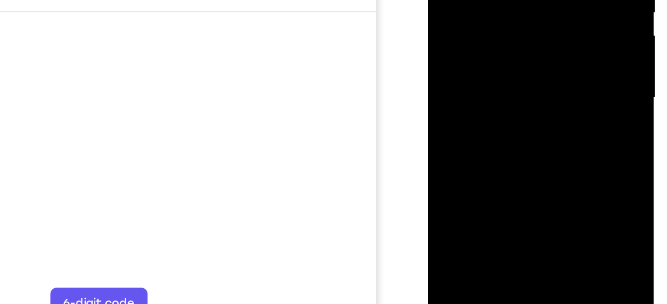
click at [546, 118] on div at bounding box center [497, 8] width 125 height 278
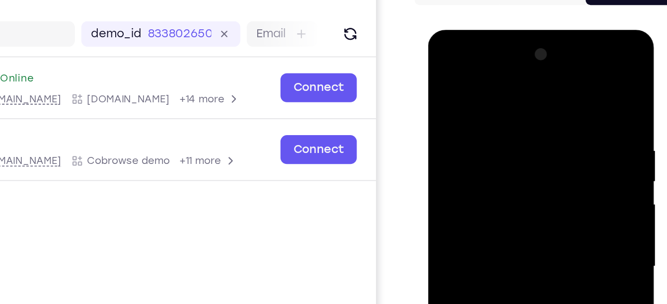
scroll to position [50, 0]
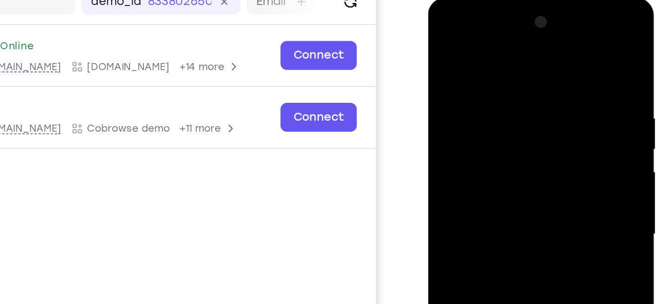
click at [444, 52] on div at bounding box center [497, 144] width 125 height 278
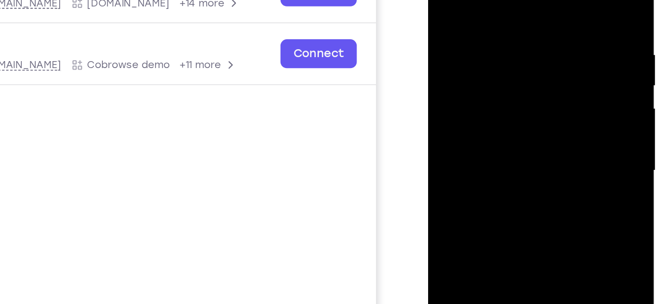
scroll to position [94, 0]
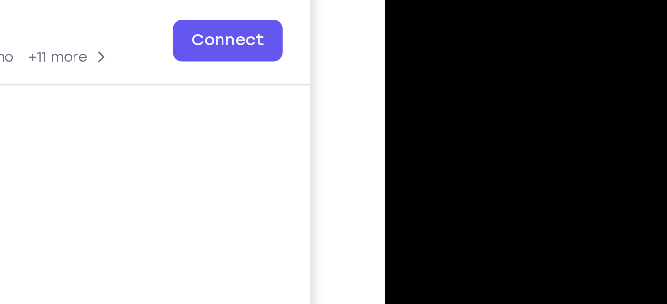
click at [448, 0] on div at bounding box center [454, 15] width 125 height 278
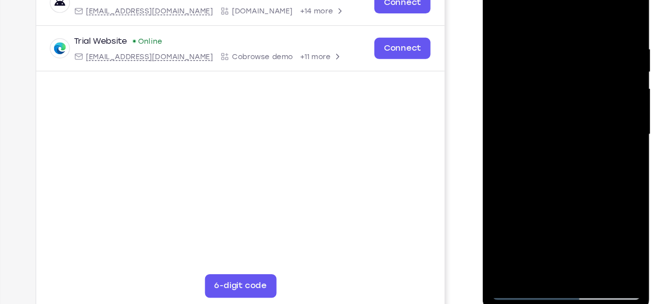
scroll to position [151, 0]
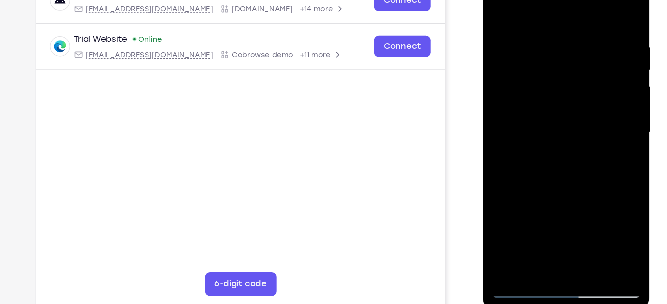
click at [508, 214] on div at bounding box center [552, 105] width 125 height 278
click at [601, 124] on div at bounding box center [552, 105] width 125 height 278
click at [536, 94] on div at bounding box center [552, 105] width 125 height 278
click at [497, 6] on div at bounding box center [552, 105] width 125 height 278
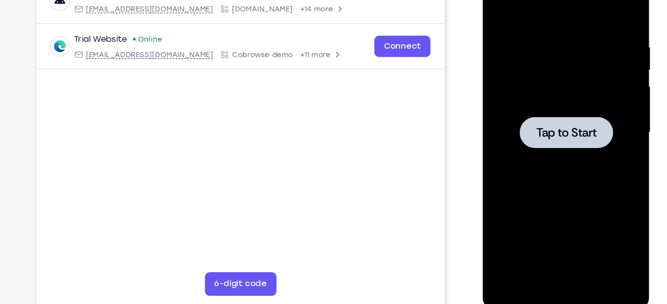
click at [615, 161] on div at bounding box center [552, 105] width 125 height 278
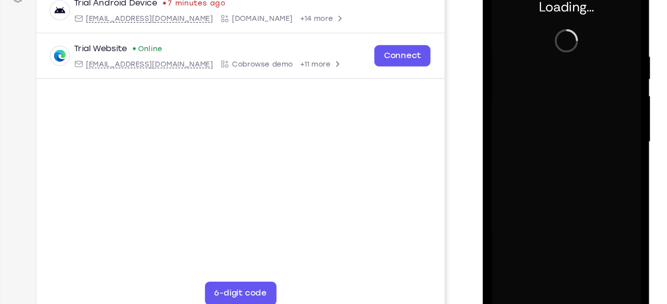
drag, startPoint x: 1092, startPoint y: 15, endPoint x: 492, endPoint y: 57, distance: 600.9
click at [492, 57] on div at bounding box center [552, 114] width 125 height 278
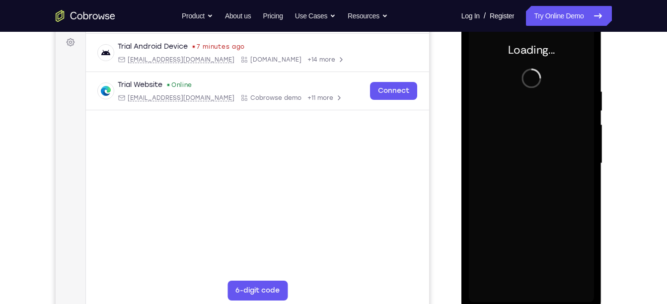
scroll to position [146, 0]
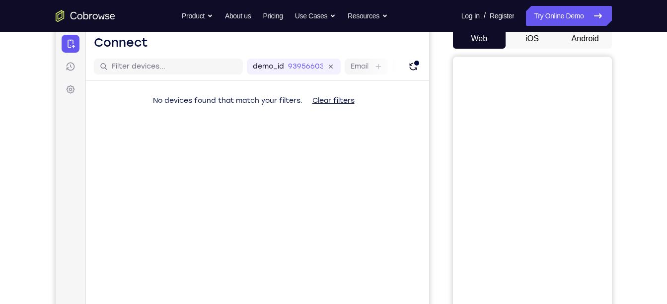
scroll to position [76, 0]
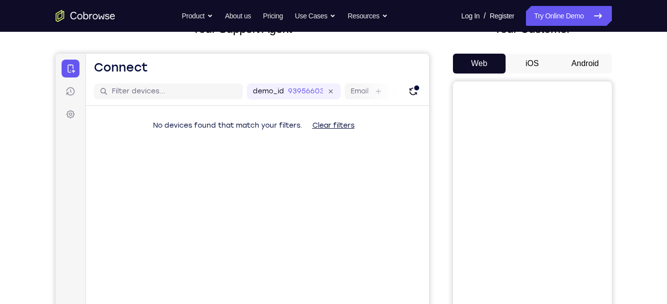
click at [602, 65] on button "Android" at bounding box center [585, 64] width 53 height 20
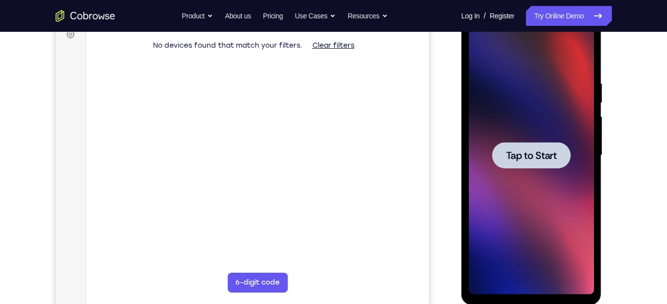
scroll to position [153, 0]
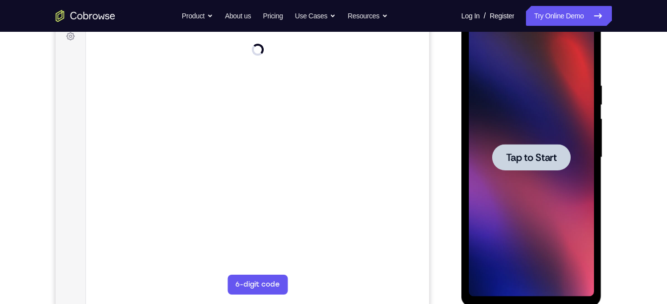
click at [523, 122] on div at bounding box center [531, 157] width 125 height 278
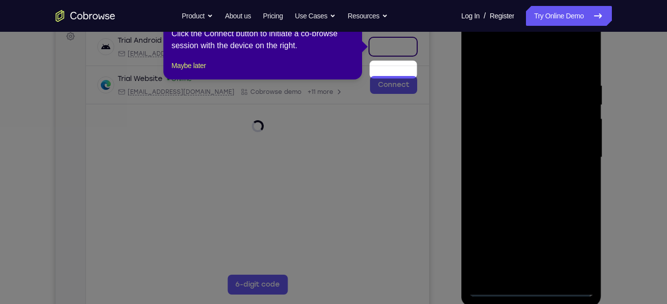
scroll to position [131, 0]
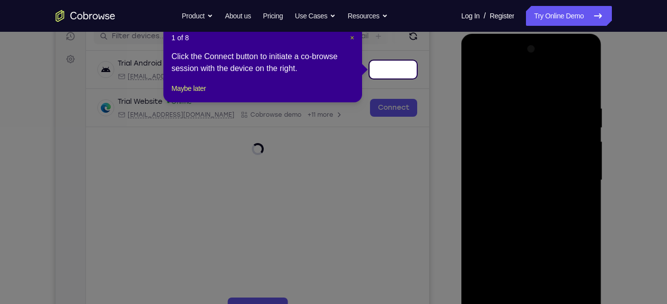
click at [352, 38] on span "×" at bounding box center [352, 38] width 4 height 8
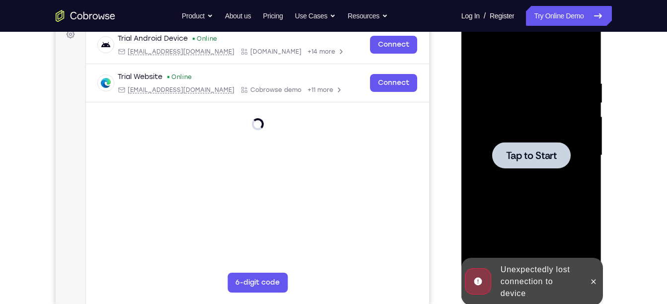
scroll to position [159, 0]
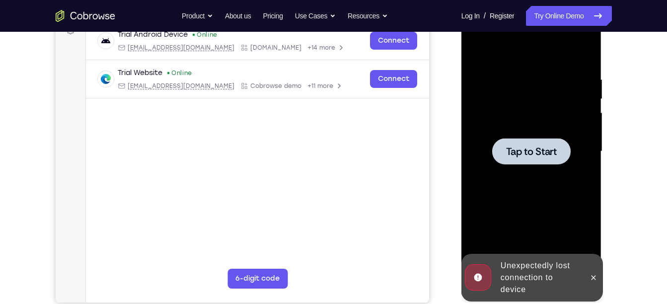
click at [561, 89] on div at bounding box center [531, 151] width 125 height 278
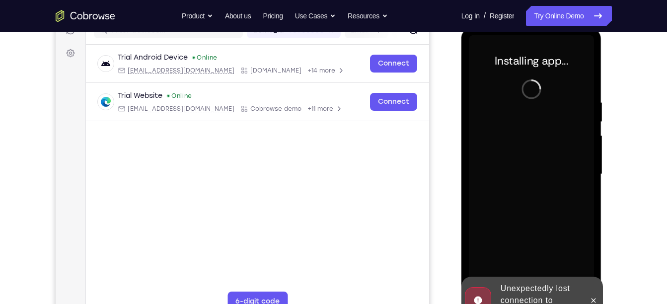
scroll to position [141, 0]
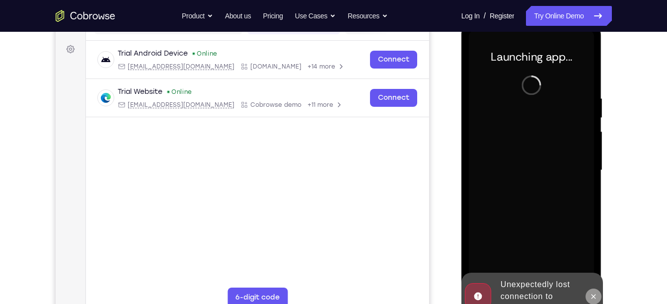
click at [592, 297] on icon at bounding box center [594, 297] width 8 height 8
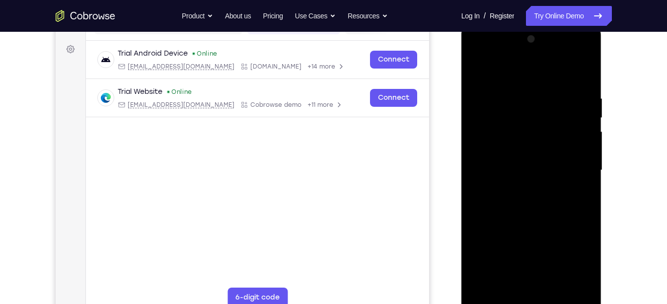
scroll to position [146, 0]
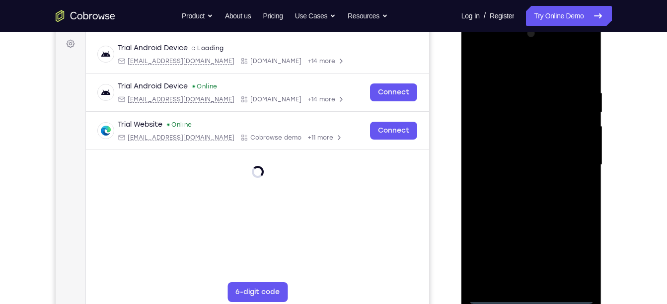
click at [533, 297] on div at bounding box center [531, 165] width 125 height 278
click at [570, 260] on div at bounding box center [531, 165] width 125 height 278
click at [508, 69] on div at bounding box center [531, 165] width 125 height 278
click at [580, 163] on div at bounding box center [531, 165] width 125 height 278
click at [520, 183] on div at bounding box center [531, 165] width 125 height 278
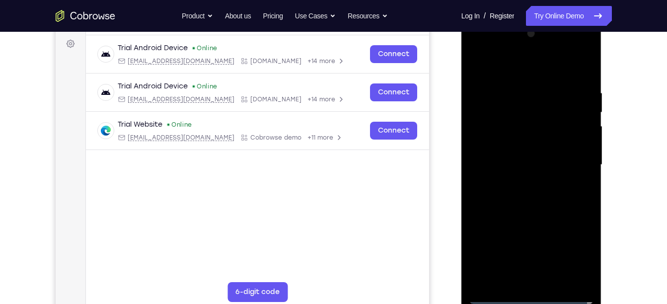
click at [526, 156] on div at bounding box center [531, 165] width 125 height 278
click at [531, 208] on div at bounding box center [531, 165] width 125 height 278
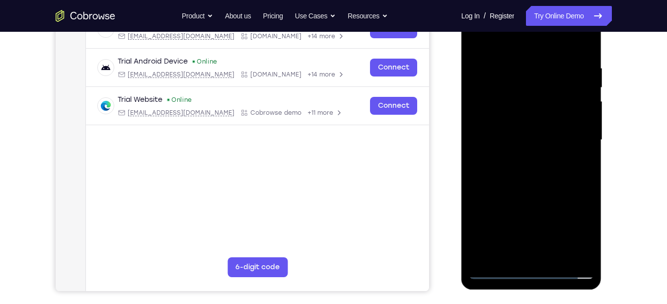
scroll to position [173, 0]
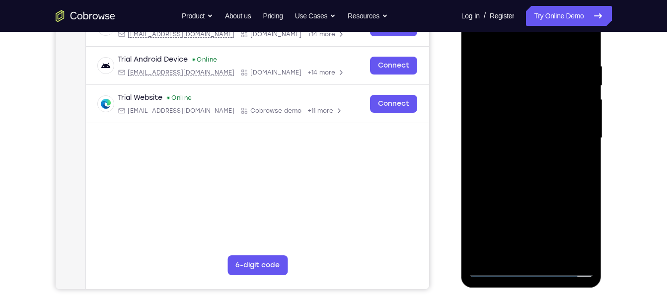
click at [552, 255] on div at bounding box center [531, 138] width 125 height 278
click at [546, 186] on div at bounding box center [531, 138] width 125 height 278
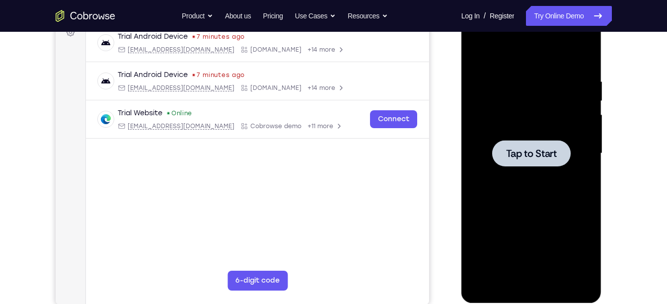
click at [567, 215] on div at bounding box center [531, 153] width 125 height 278
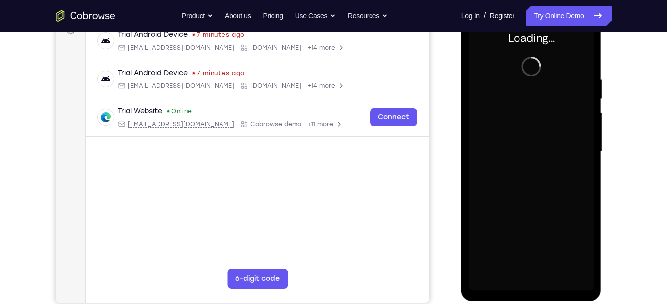
scroll to position [161, 0]
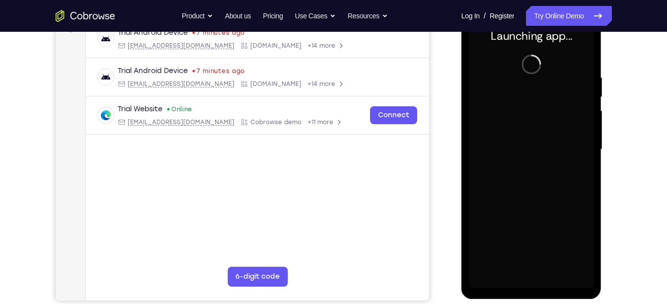
click at [662, 68] on div "Your Support Agent Your Customer Web iOS Android Next Steps We’d be happy to gi…" at bounding box center [333, 197] width 667 height 655
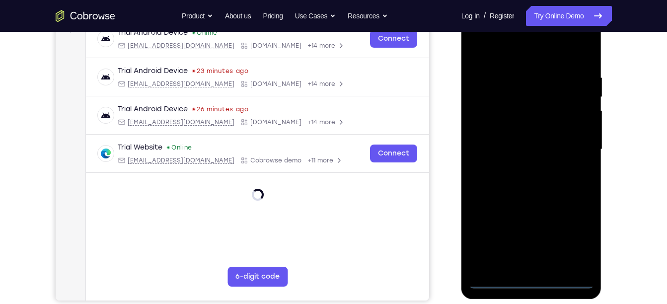
click at [532, 282] on div at bounding box center [531, 149] width 125 height 278
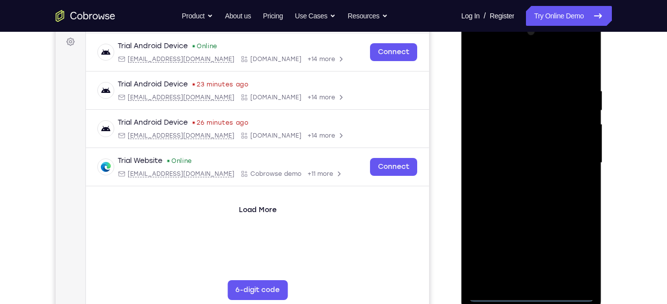
click at [568, 250] on div at bounding box center [531, 163] width 125 height 278
click at [497, 61] on div at bounding box center [531, 163] width 125 height 278
click at [578, 161] on div at bounding box center [531, 163] width 125 height 278
click at [542, 280] on div at bounding box center [531, 163] width 125 height 278
click at [520, 155] on div at bounding box center [531, 163] width 125 height 278
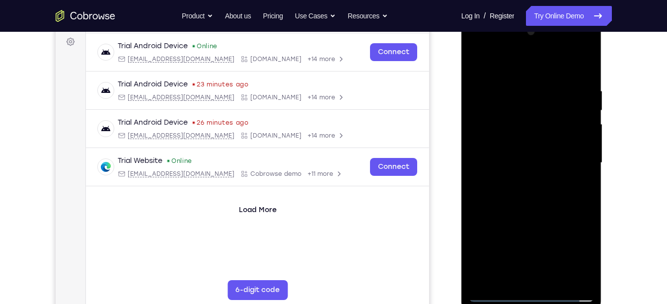
click at [517, 161] on div at bounding box center [531, 163] width 125 height 278
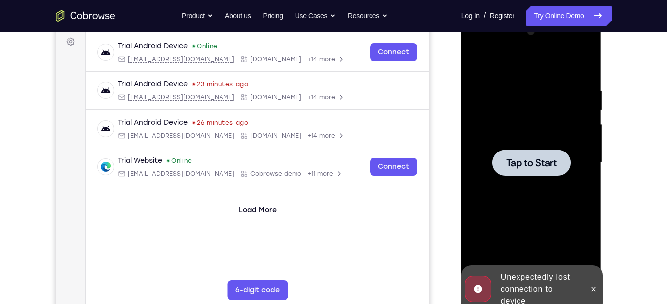
click at [517, 161] on span "Tap to Start" at bounding box center [531, 163] width 51 height 10
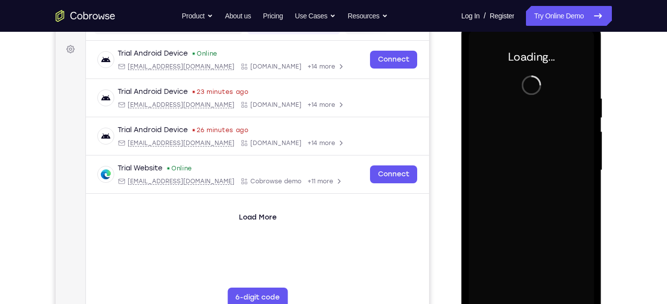
scroll to position [144, 0]
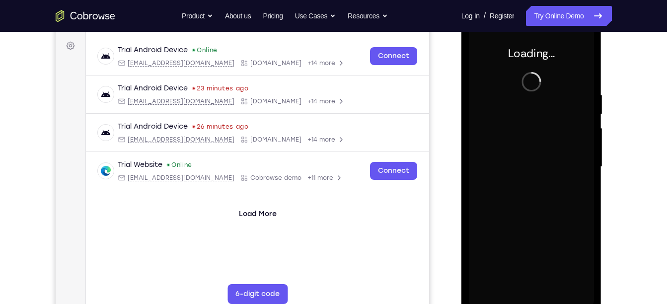
drag, startPoint x: 1210, startPoint y: 120, endPoint x: 471, endPoint y: 90, distance: 739.2
click at [471, 90] on div at bounding box center [531, 167] width 125 height 278
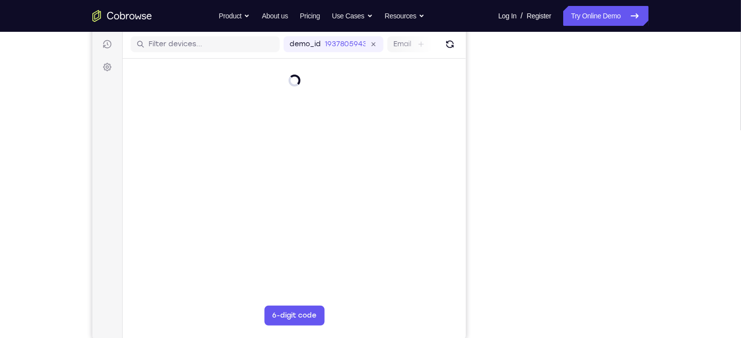
scroll to position [106, 0]
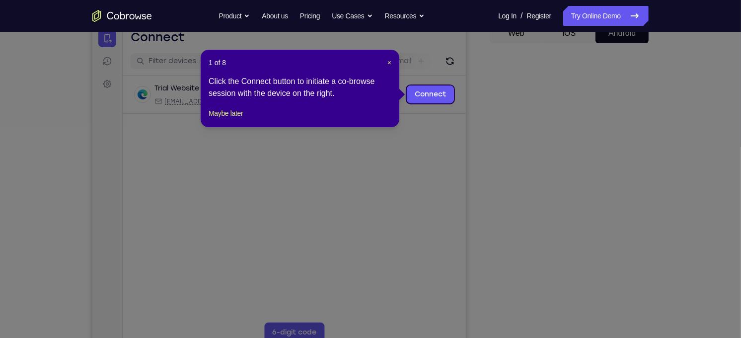
click at [384, 58] on header "1 of 8 ×" at bounding box center [300, 63] width 183 height 10
click at [387, 62] on span "×" at bounding box center [389, 63] width 4 height 8
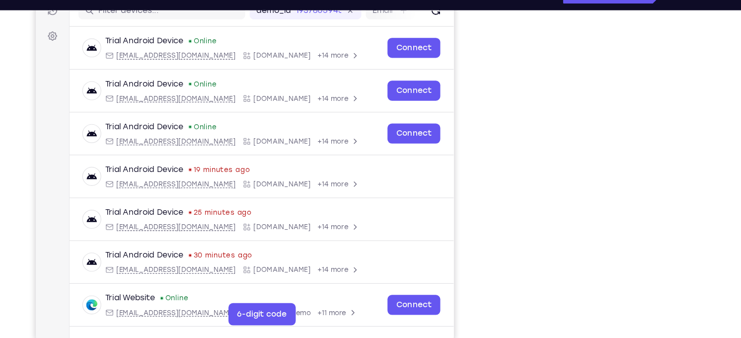
scroll to position [135, 0]
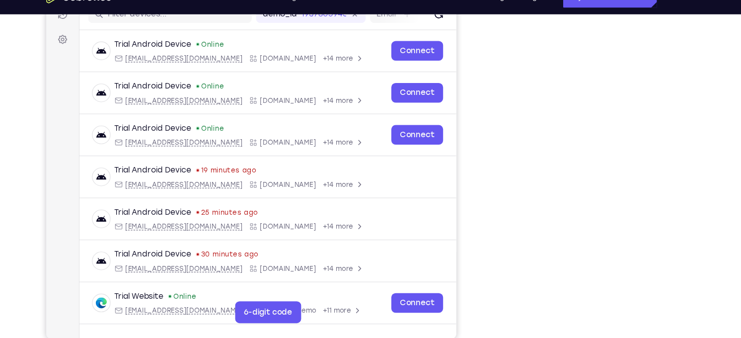
click at [724, 129] on div "Your Support Agent Your Customer Web iOS Android Next Steps We’d be happy to gi…" at bounding box center [370, 224] width 741 height 655
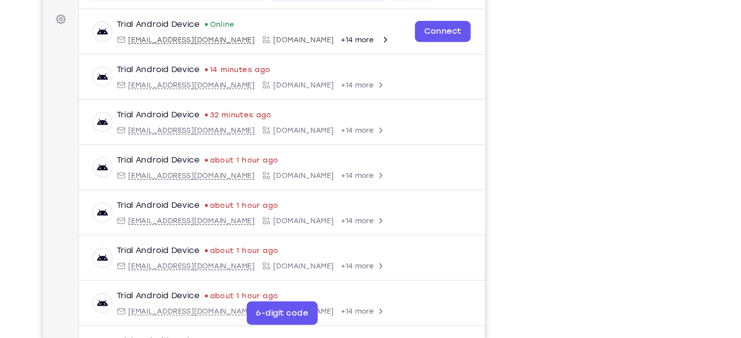
scroll to position [127, 0]
